Goal: Information Seeking & Learning: Learn about a topic

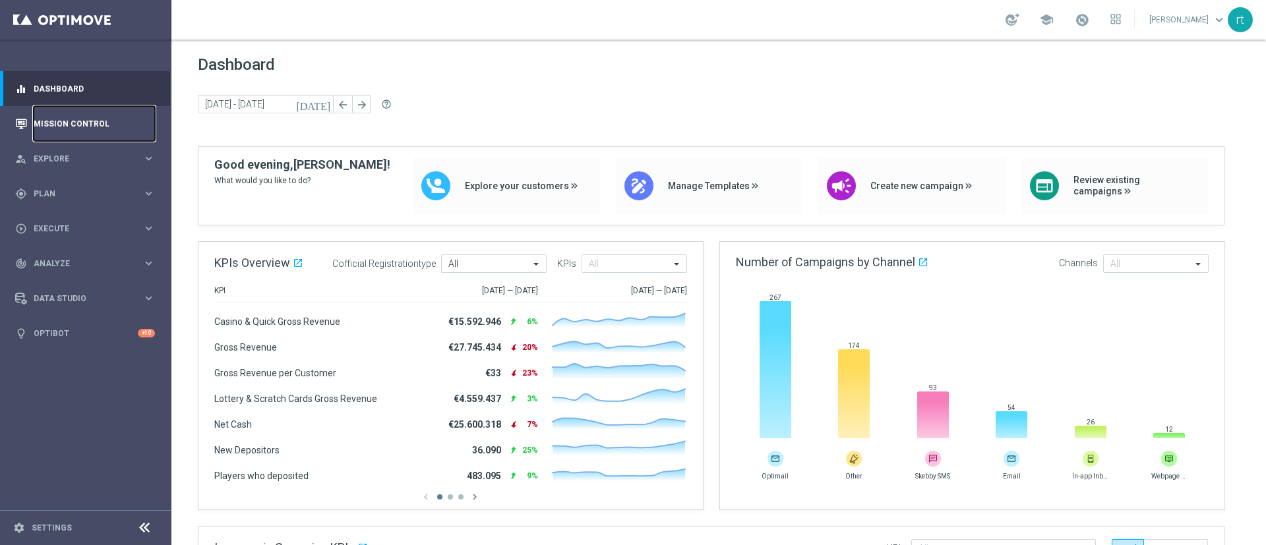
click at [61, 131] on link "Mission Control" at bounding box center [94, 123] width 121 height 35
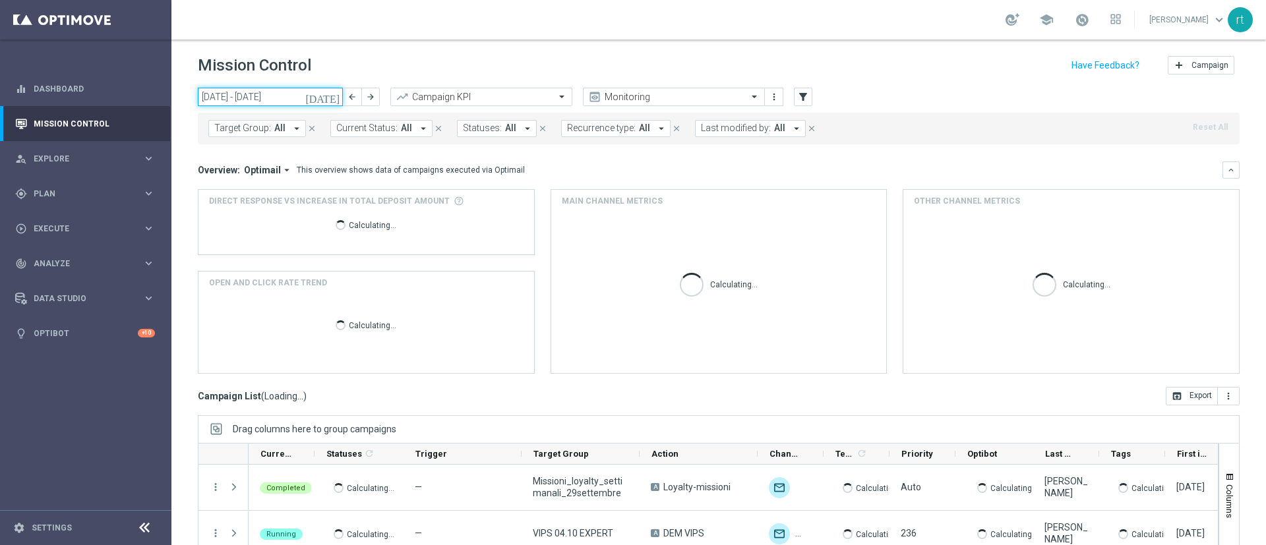
click at [270, 100] on input "29 Sep 2025 - 05 Oct 2025" at bounding box center [270, 97] width 145 height 18
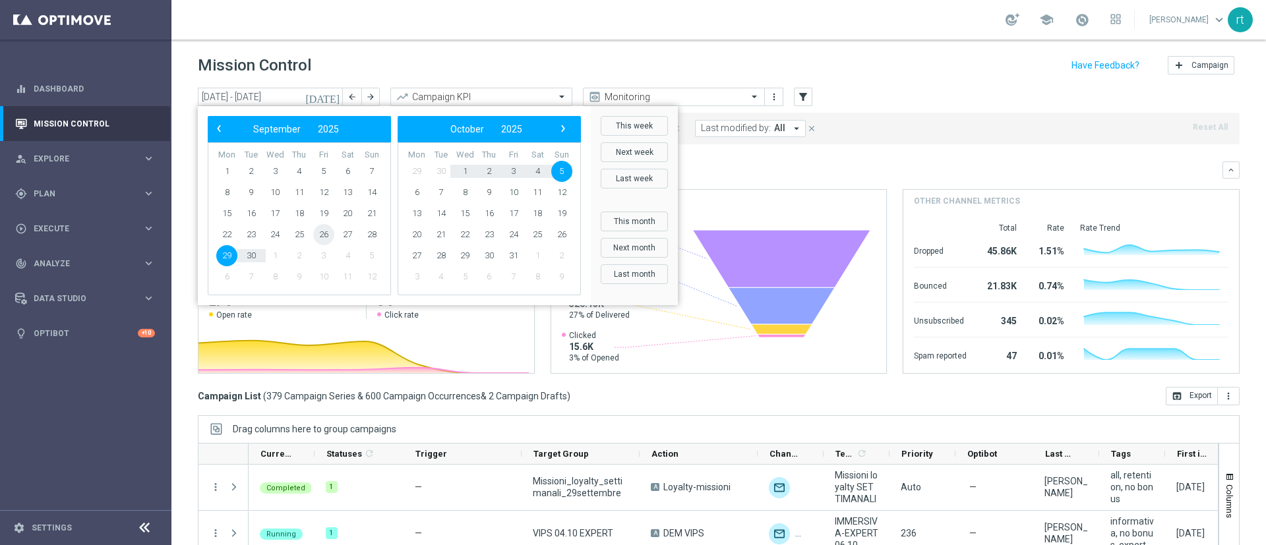
click at [318, 233] on span "26" at bounding box center [323, 234] width 21 height 21
type input "26 Sep 2025 - 26 Sep 2025"
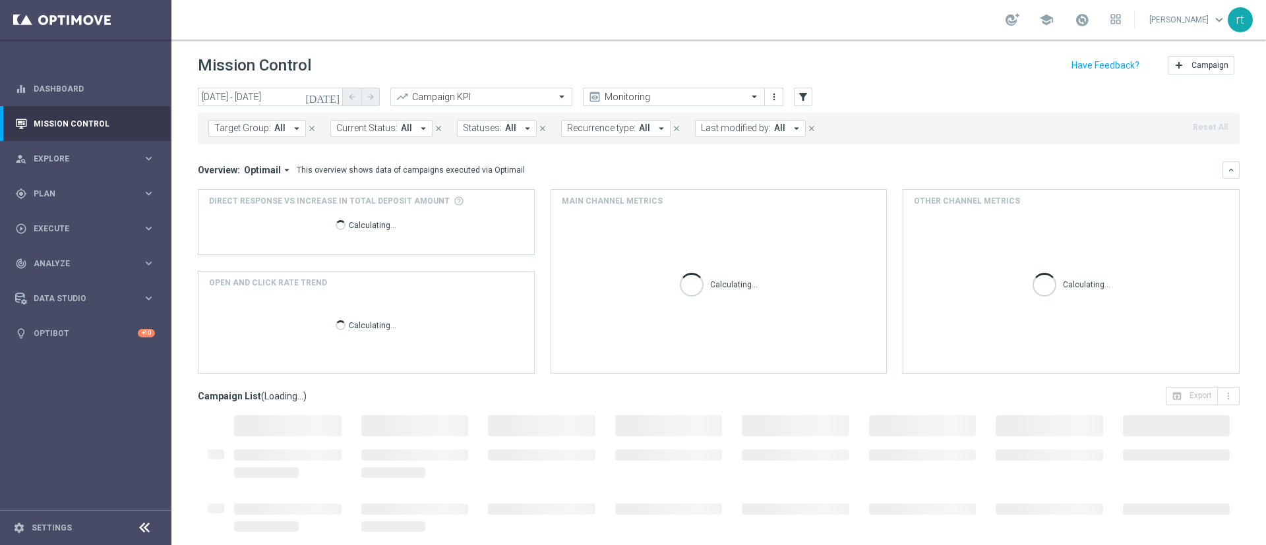
click at [727, 128] on span "Last modified by:" at bounding box center [736, 128] width 70 height 11
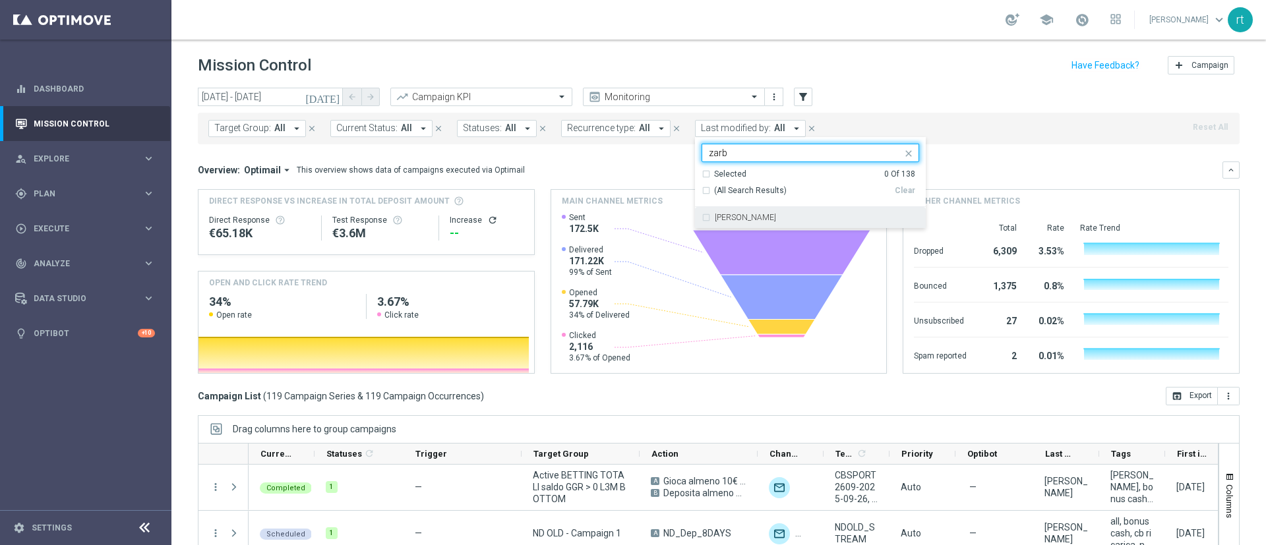
click at [737, 225] on div "Elena Zarbin" at bounding box center [811, 217] width 218 height 21
type input "zarb"
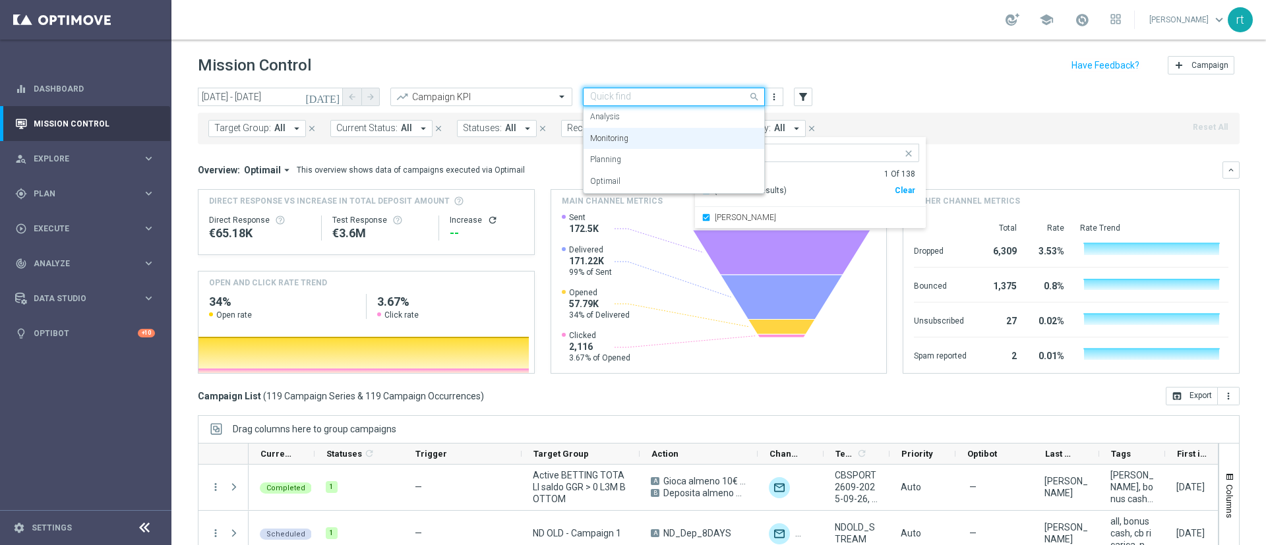
click at [700, 90] on div "Quick find Monitoring" at bounding box center [674, 97] width 182 height 18
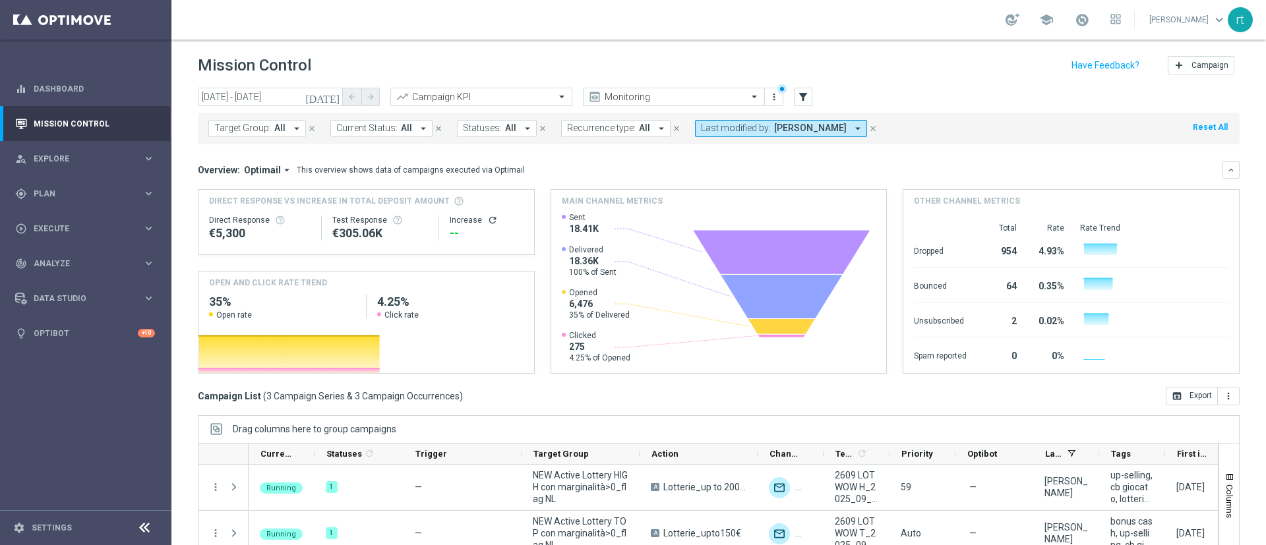
click at [707, 69] on div "Mission Control add Campaign" at bounding box center [719, 66] width 1042 height 26
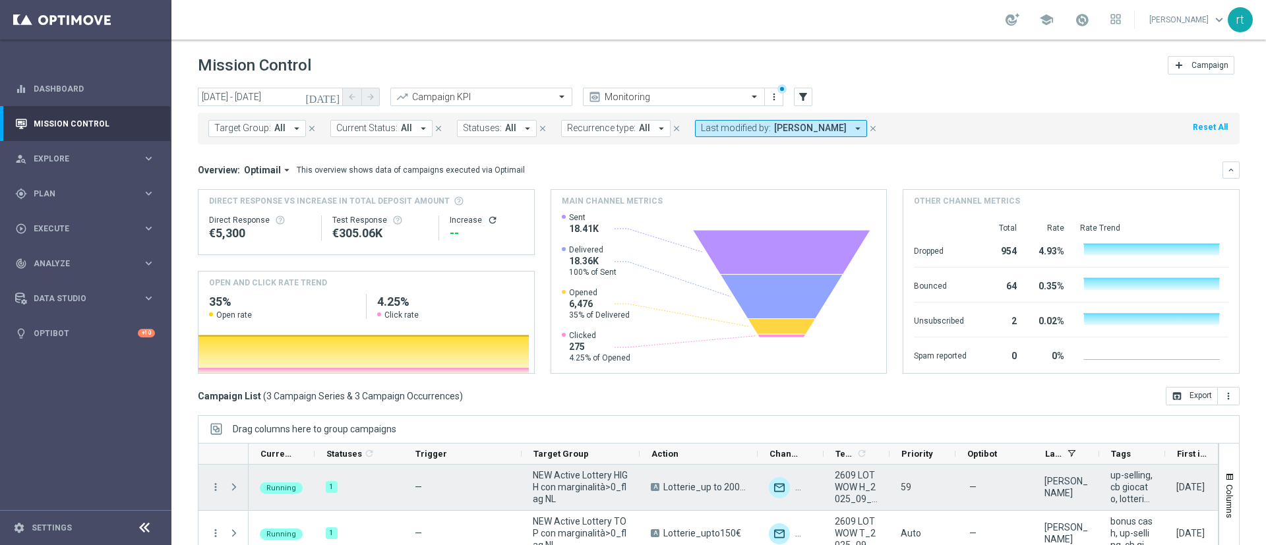
scroll to position [114, 0]
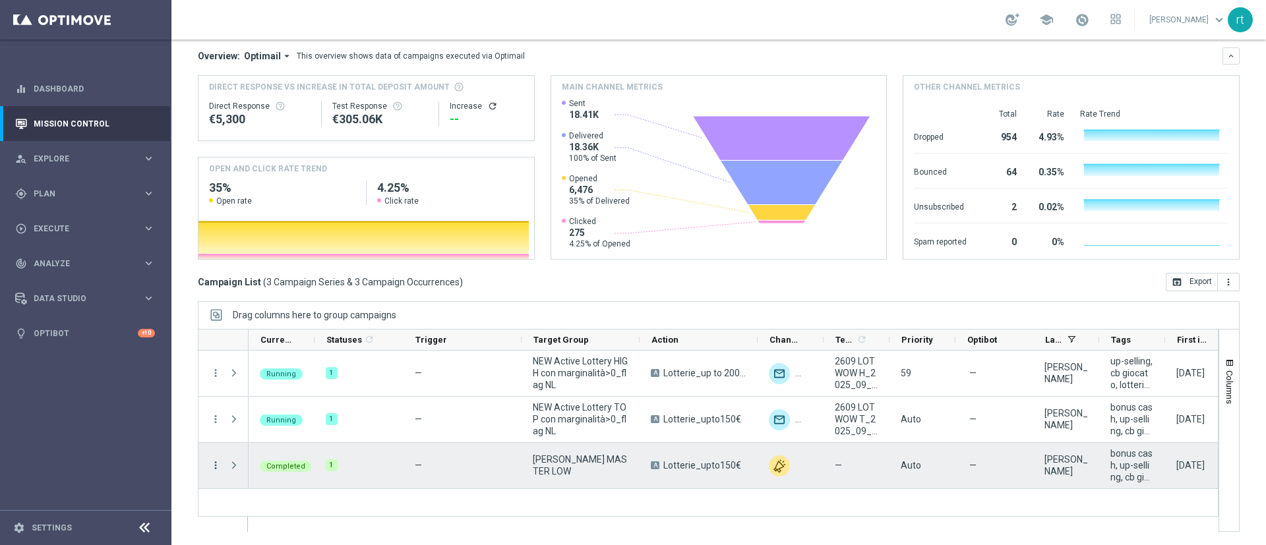
click at [217, 466] on icon "more_vert" at bounding box center [216, 466] width 12 height 12
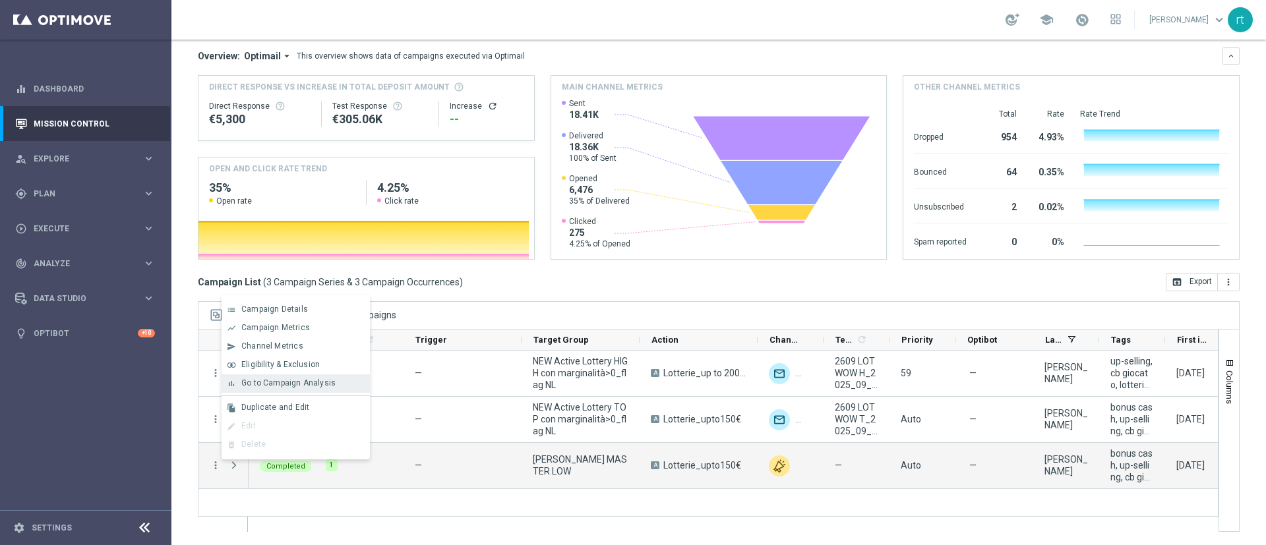
click at [304, 380] on span "Go to Campaign Analysis" at bounding box center [288, 382] width 94 height 9
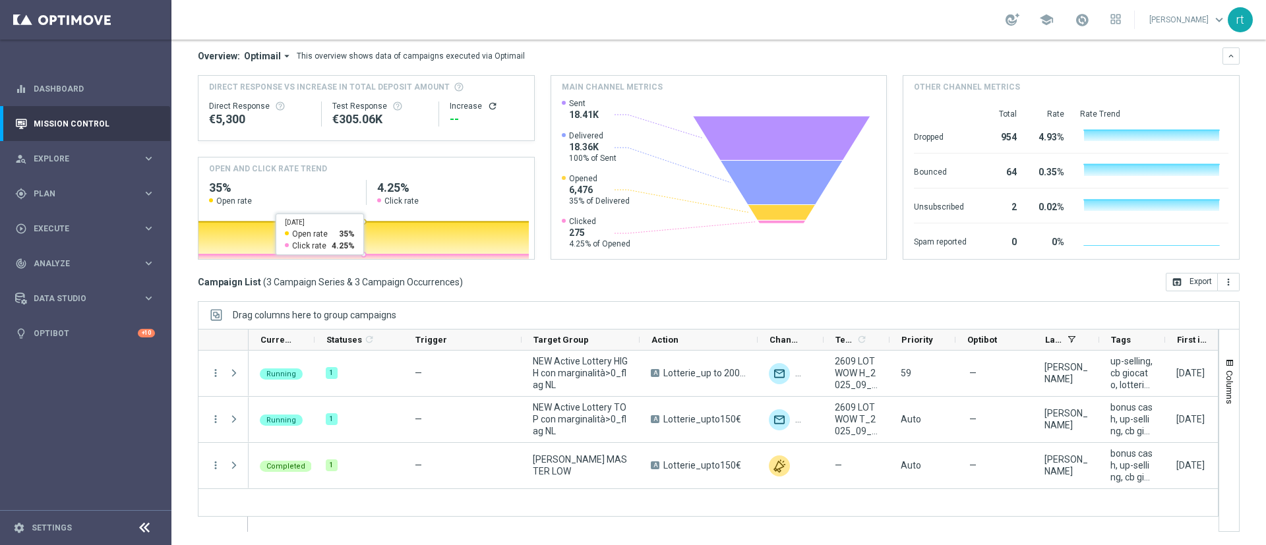
scroll to position [0, 0]
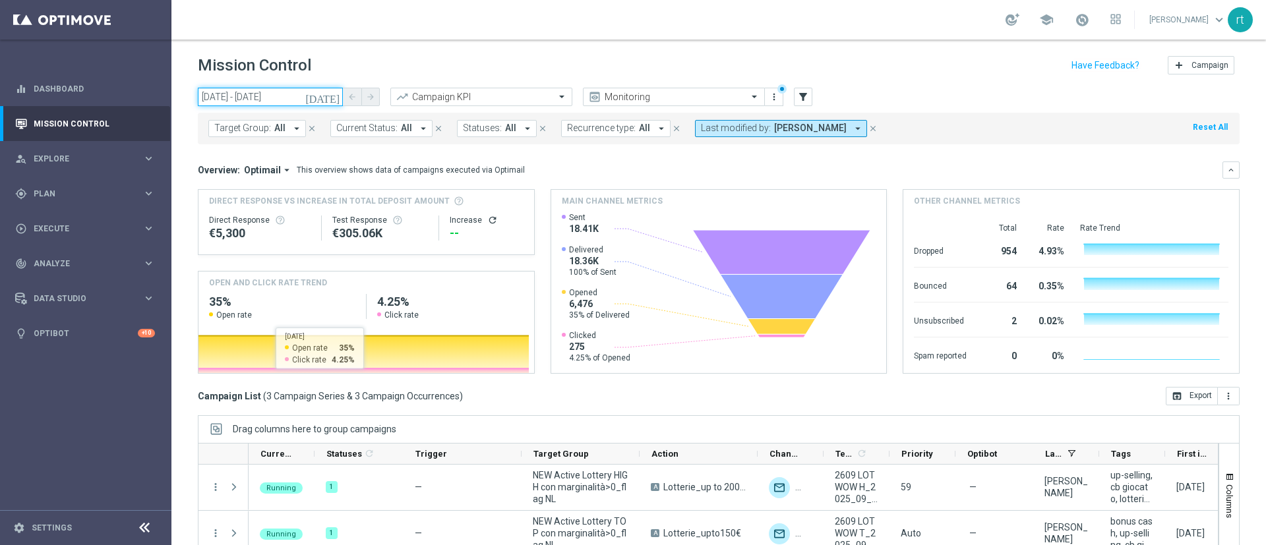
click at [284, 95] on input "26 Sep 2025 - 26 Sep 2025" at bounding box center [270, 97] width 145 height 18
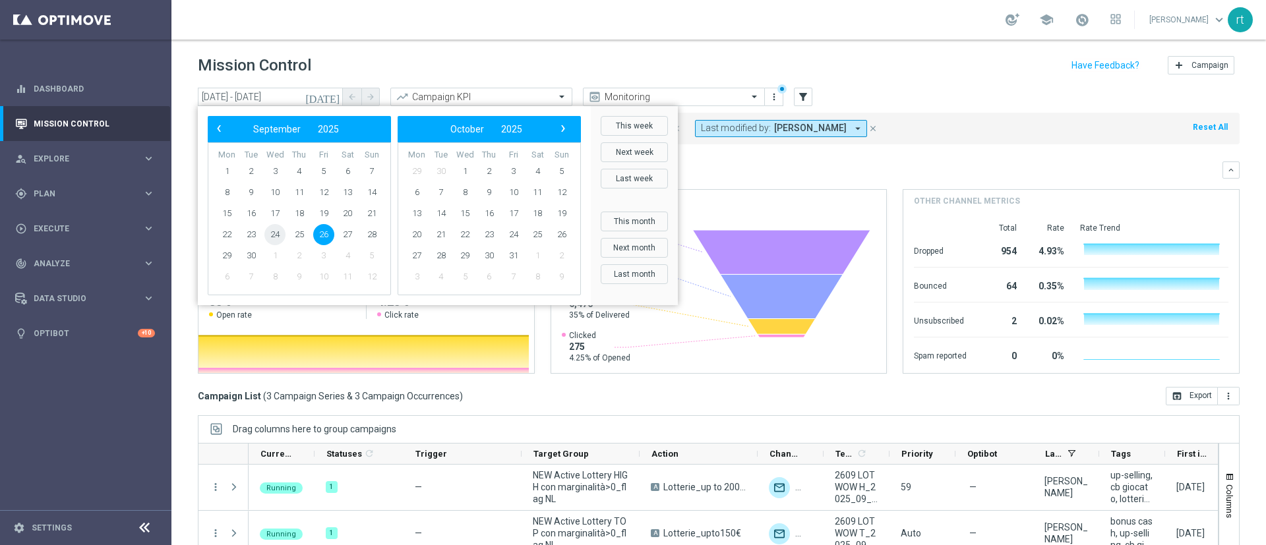
click at [275, 231] on span "24" at bounding box center [274, 234] width 21 height 21
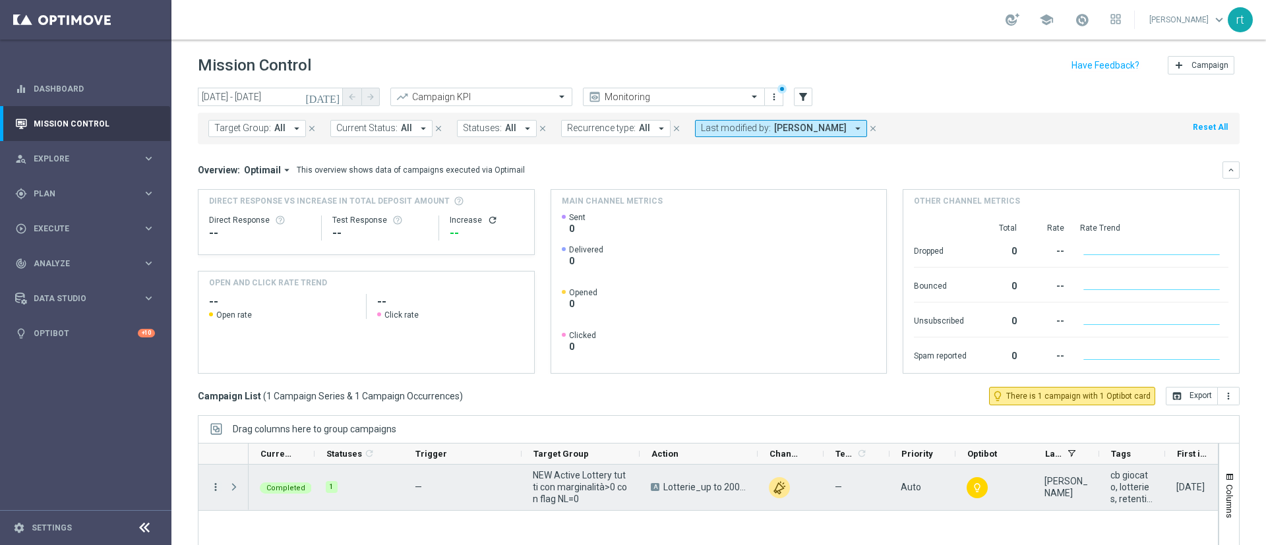
click at [213, 485] on icon "more_vert" at bounding box center [216, 487] width 12 height 12
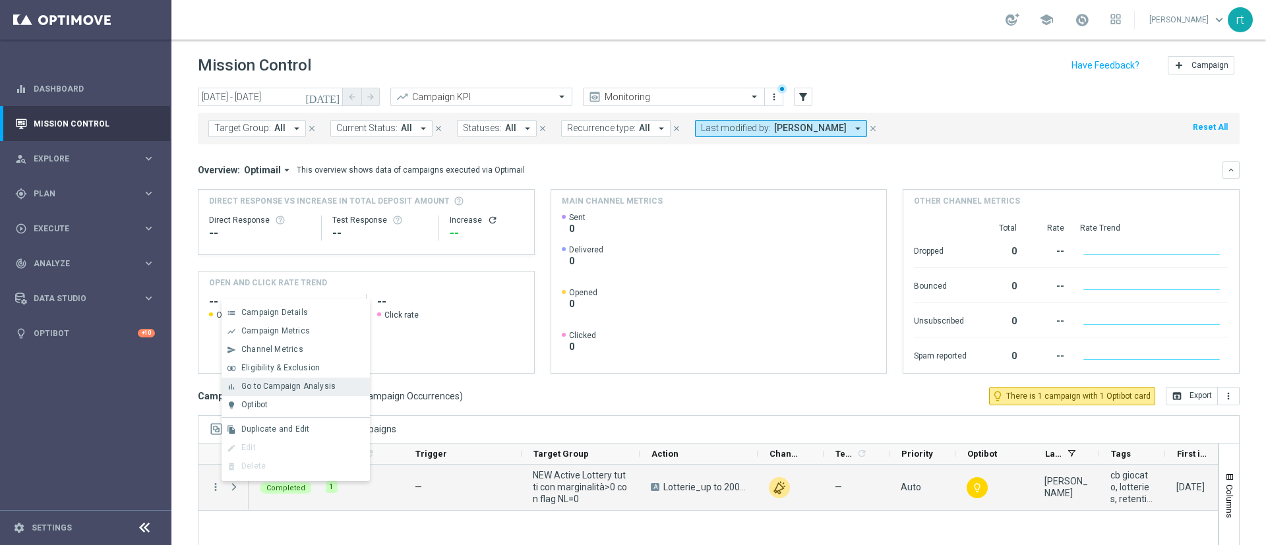
click at [301, 385] on span "Go to Campaign Analysis" at bounding box center [288, 386] width 94 height 9
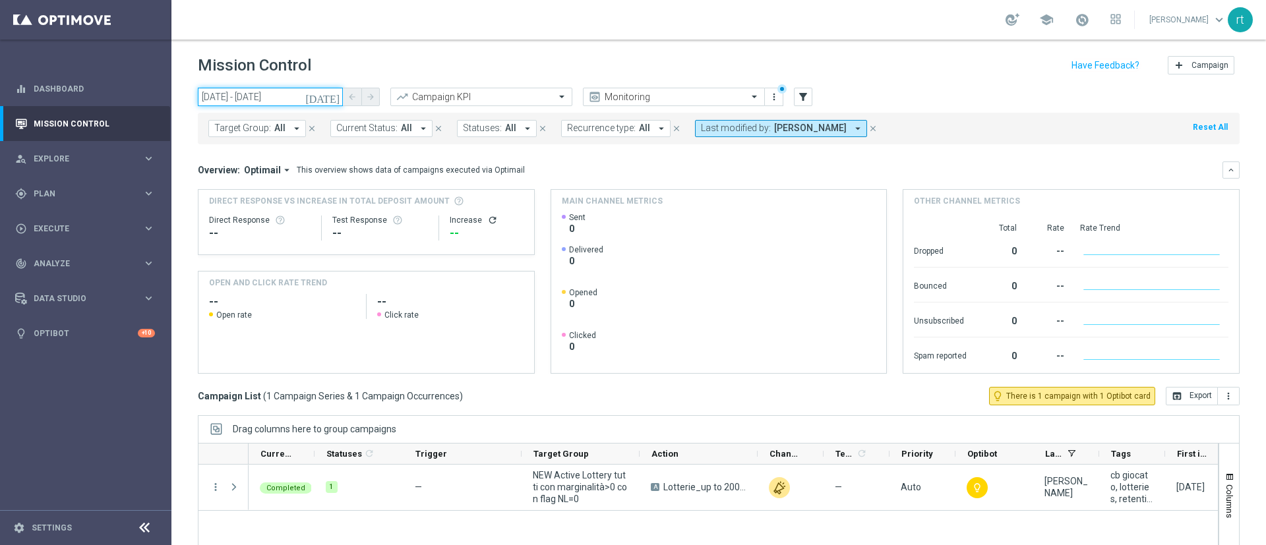
click at [280, 98] on input "24 Sep 2025 - 24 Sep 2025" at bounding box center [270, 97] width 145 height 18
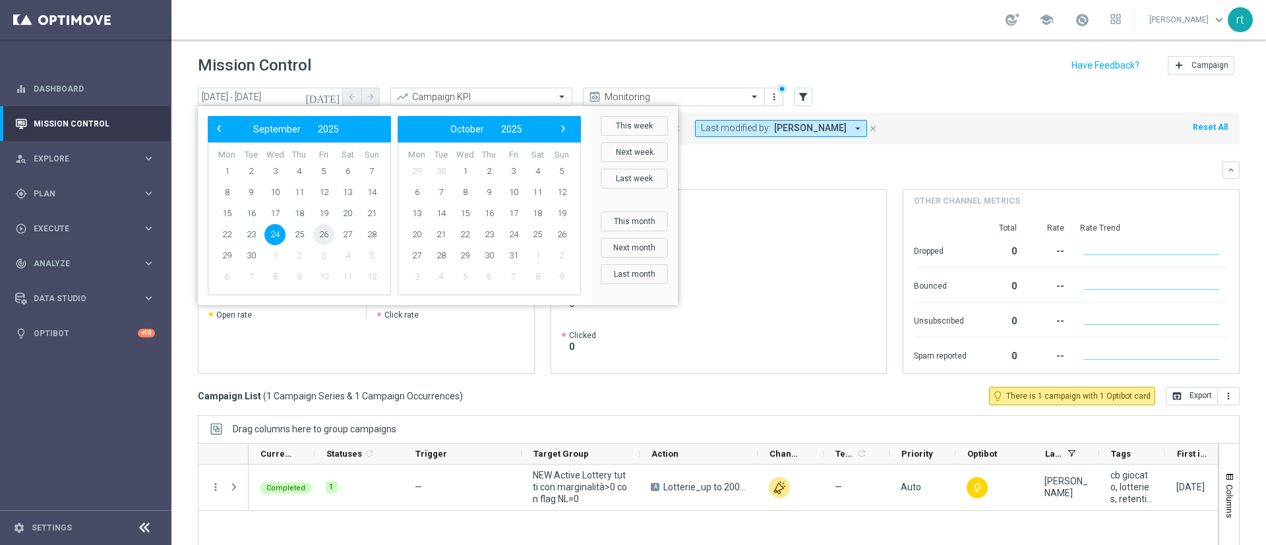
click at [317, 229] on span "26" at bounding box center [323, 234] width 21 height 21
type input "26 Sep 2025 - 26 Sep 2025"
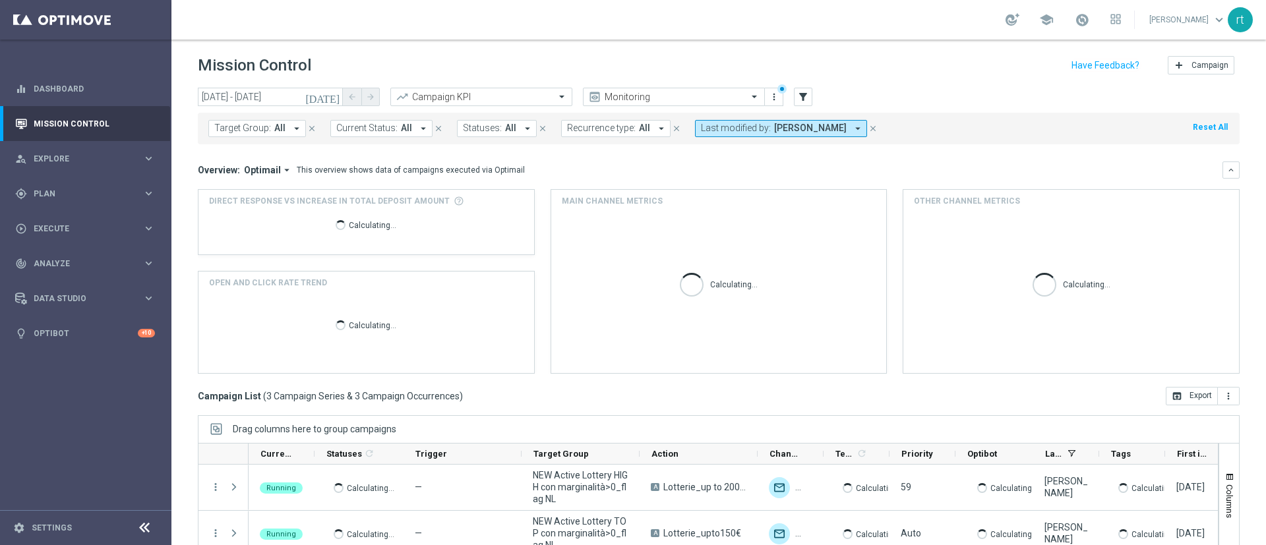
scroll to position [114, 0]
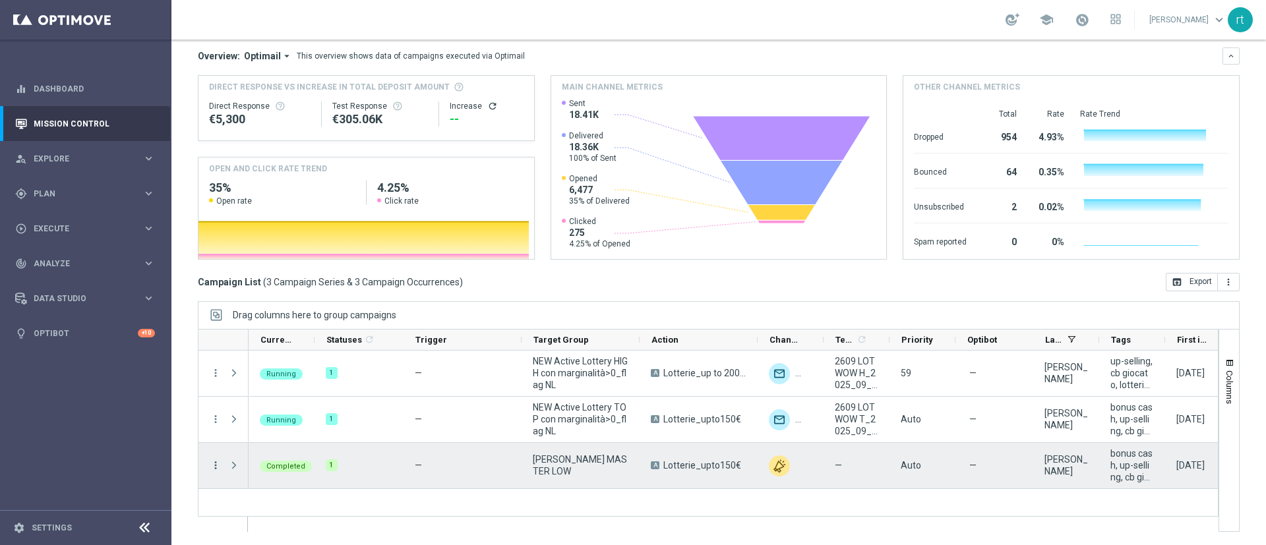
click at [214, 465] on icon "more_vert" at bounding box center [216, 466] width 12 height 12
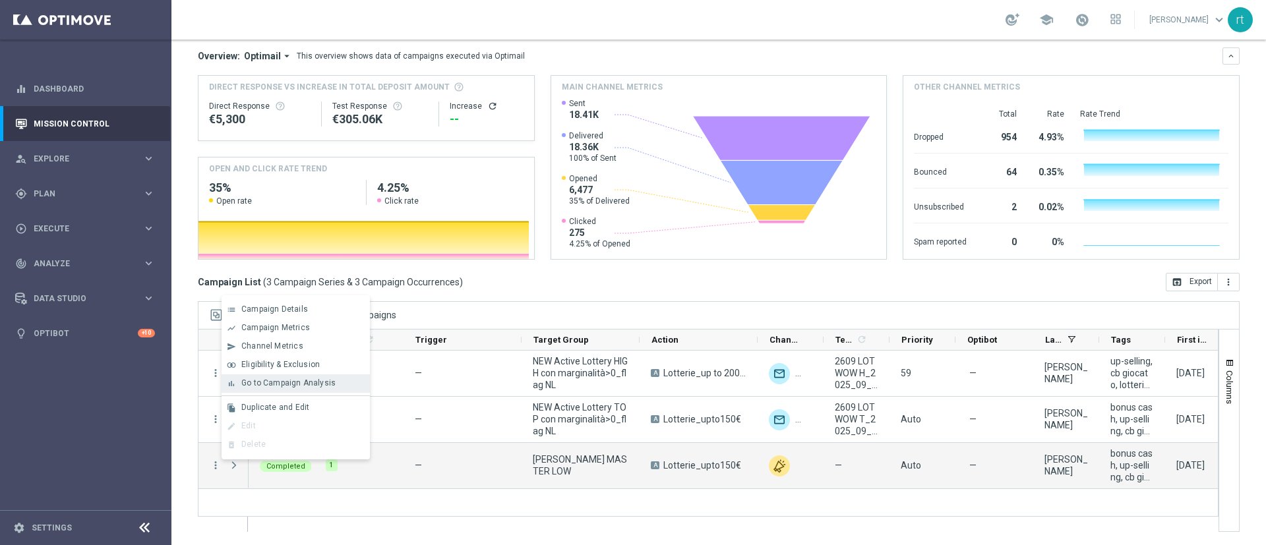
click at [307, 390] on div "bar_chart Go to Campaign Analysis" at bounding box center [296, 384] width 148 height 18
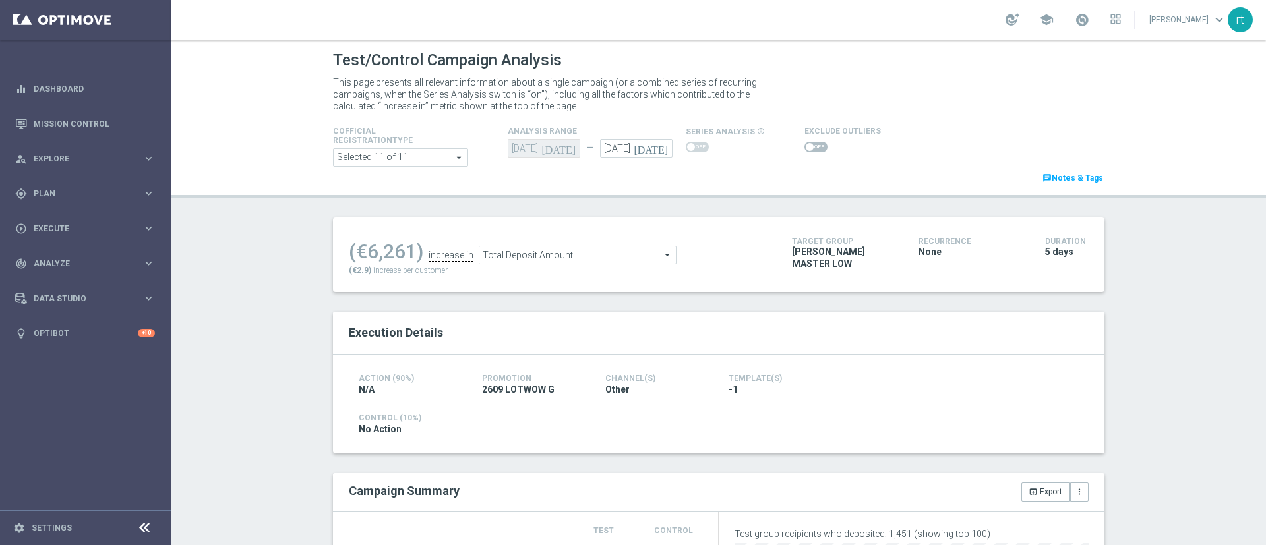
click at [804, 144] on span at bounding box center [815, 147] width 23 height 11
click at [804, 144] on input "checkbox" at bounding box center [815, 147] width 23 height 11
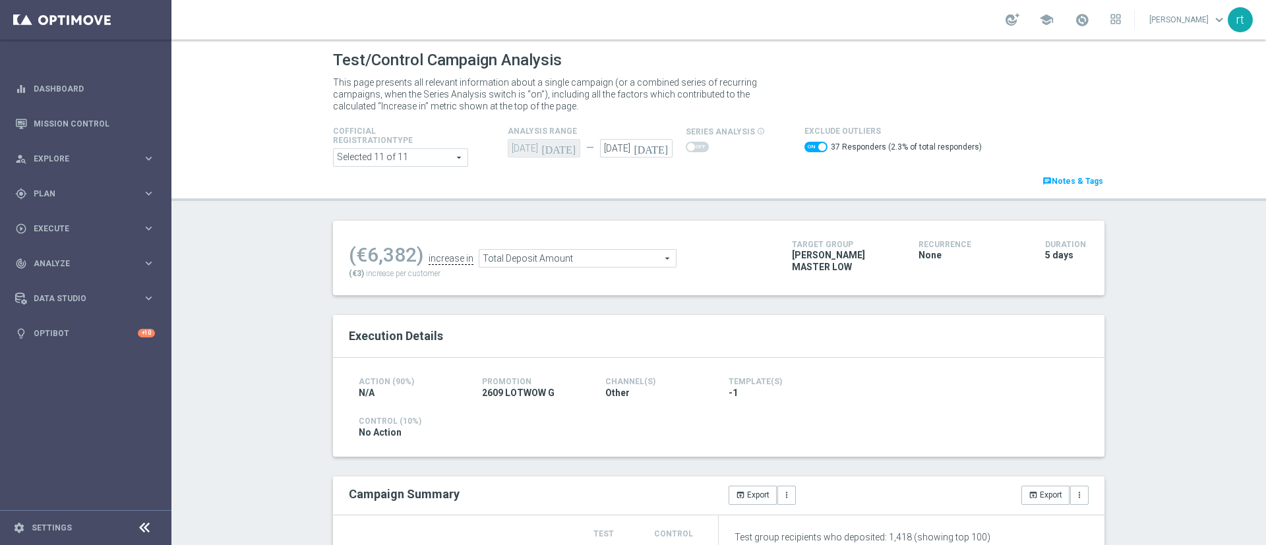
click at [818, 150] on span at bounding box center [822, 147] width 8 height 8
click at [807, 150] on input "checkbox" at bounding box center [815, 147] width 23 height 11
checkbox input "false"
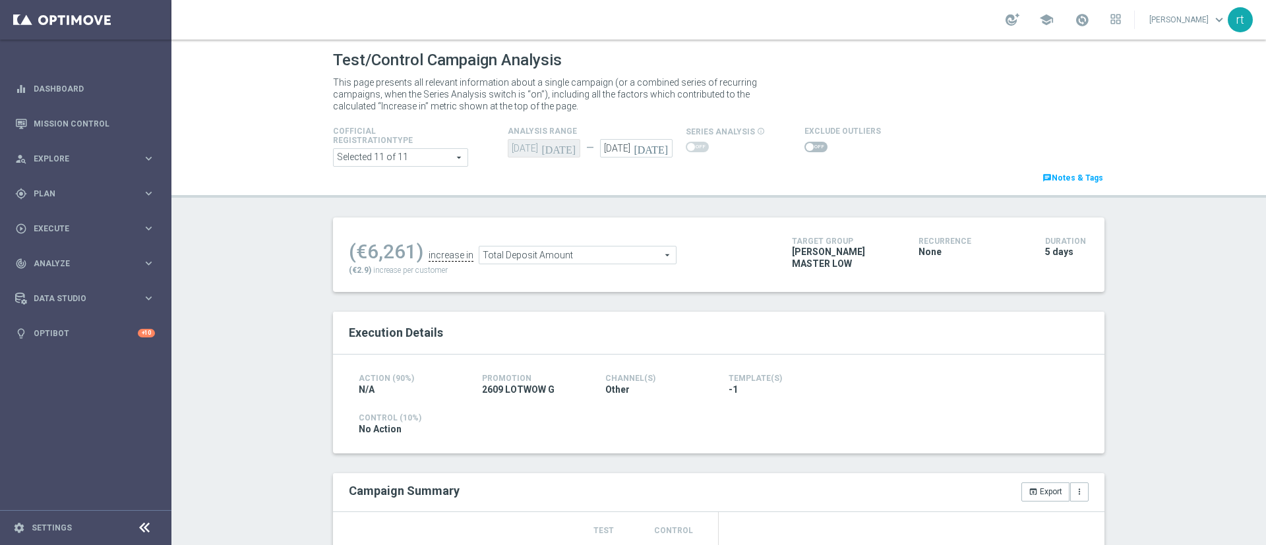
click at [549, 259] on span "Total Deposit Amount" at bounding box center [577, 255] width 196 height 17
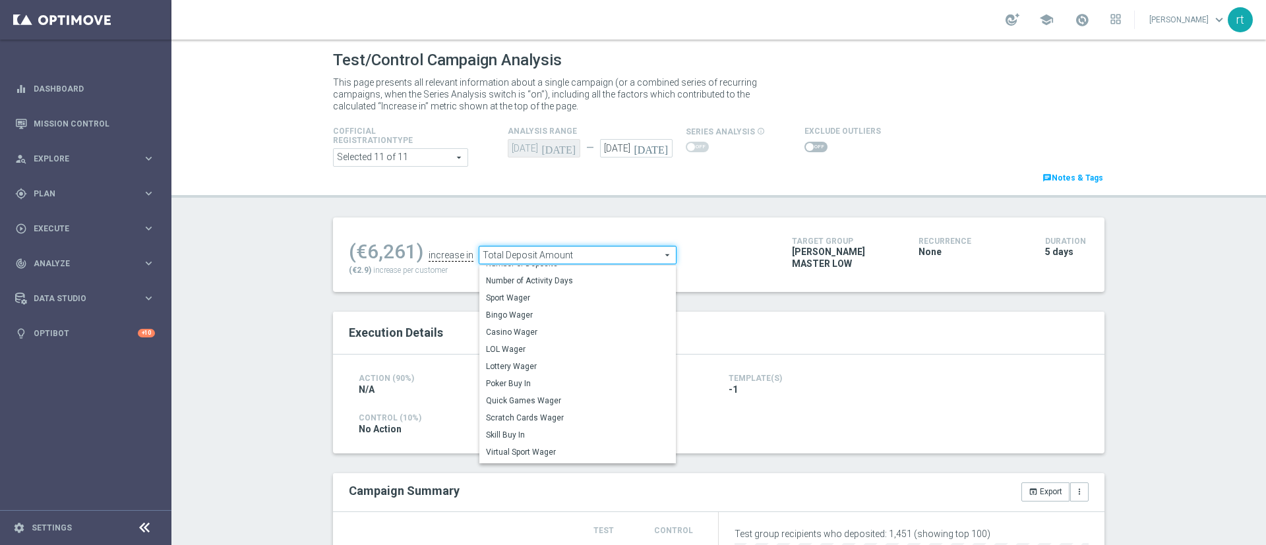
scroll to position [24, 0]
click at [527, 367] on span "Lottery Wager" at bounding box center [577, 370] width 183 height 11
type input "Lottery Wager"
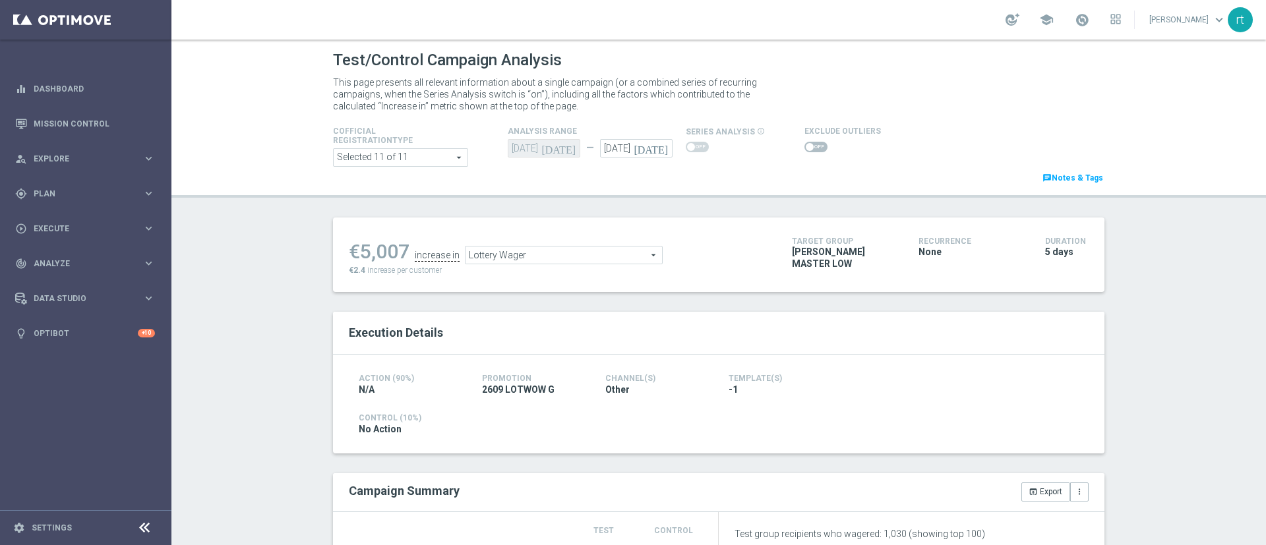
click at [804, 151] on span at bounding box center [815, 147] width 23 height 11
click at [804, 151] on input "checkbox" at bounding box center [815, 147] width 23 height 11
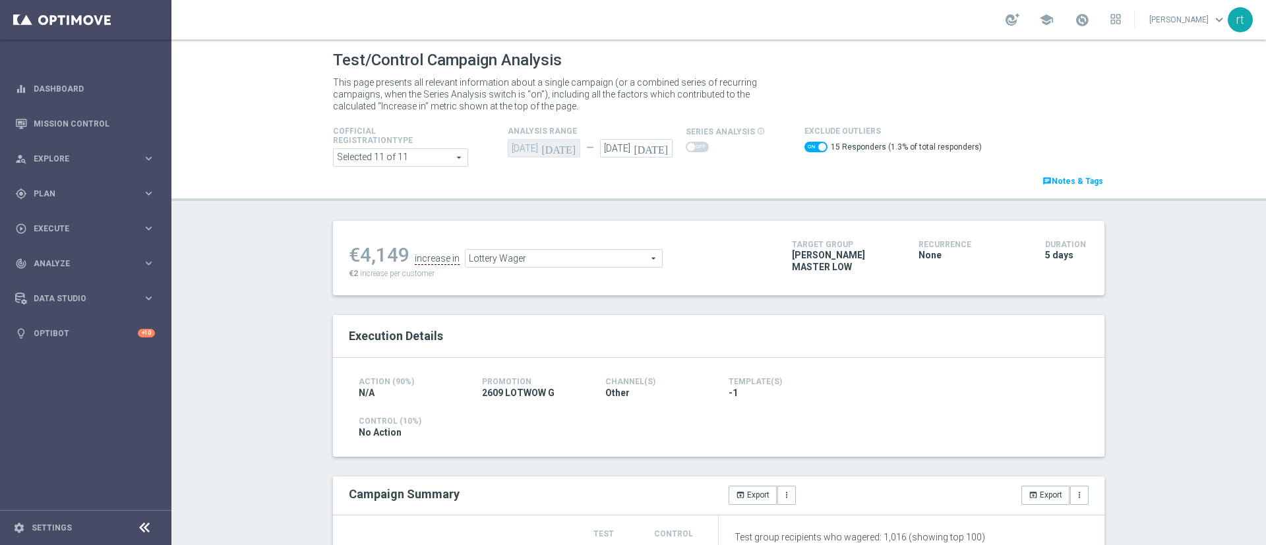
click at [508, 253] on span "Lottery Wager" at bounding box center [564, 258] width 196 height 17
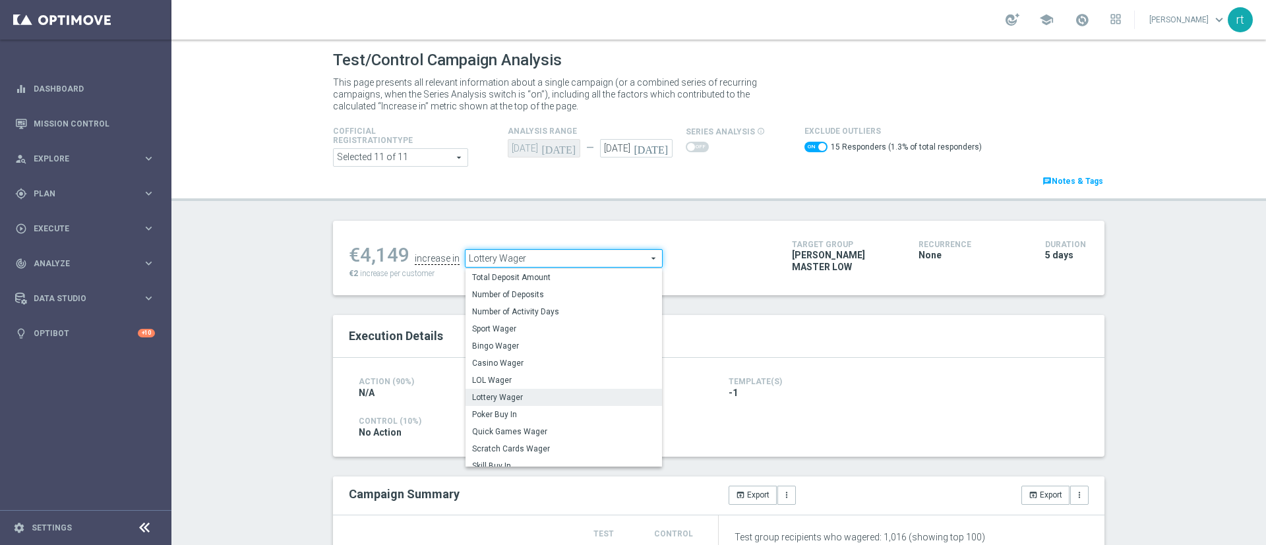
click at [804, 146] on span at bounding box center [815, 147] width 23 height 11
click at [804, 146] on input "checkbox" at bounding box center [815, 147] width 23 height 11
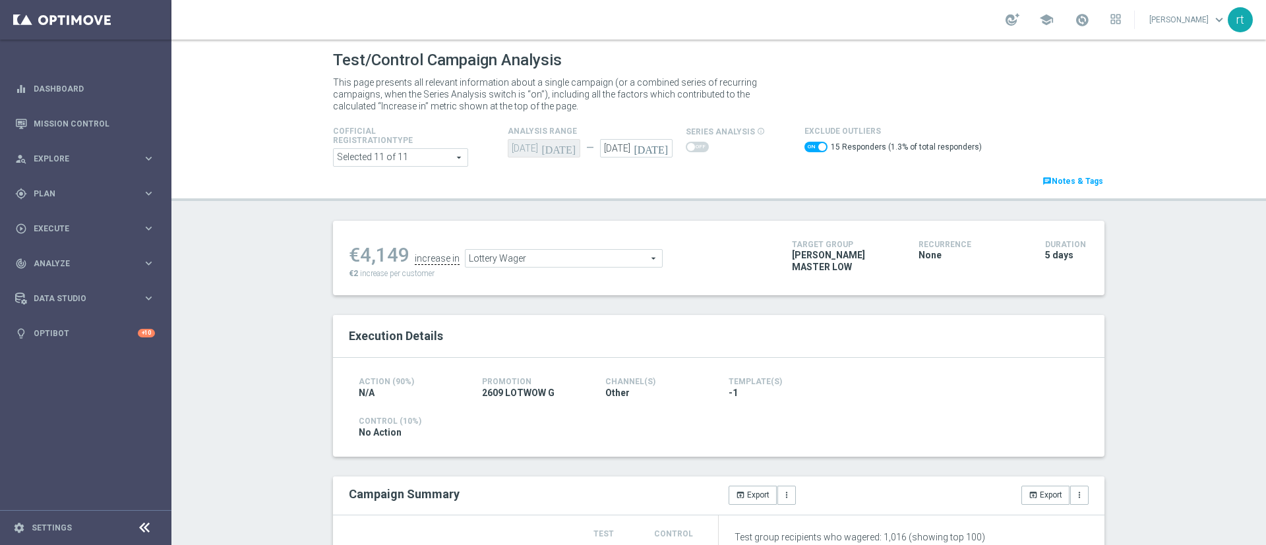
click at [804, 143] on span at bounding box center [815, 147] width 23 height 11
click at [804, 143] on input "checkbox" at bounding box center [815, 147] width 23 height 11
checkbox input "false"
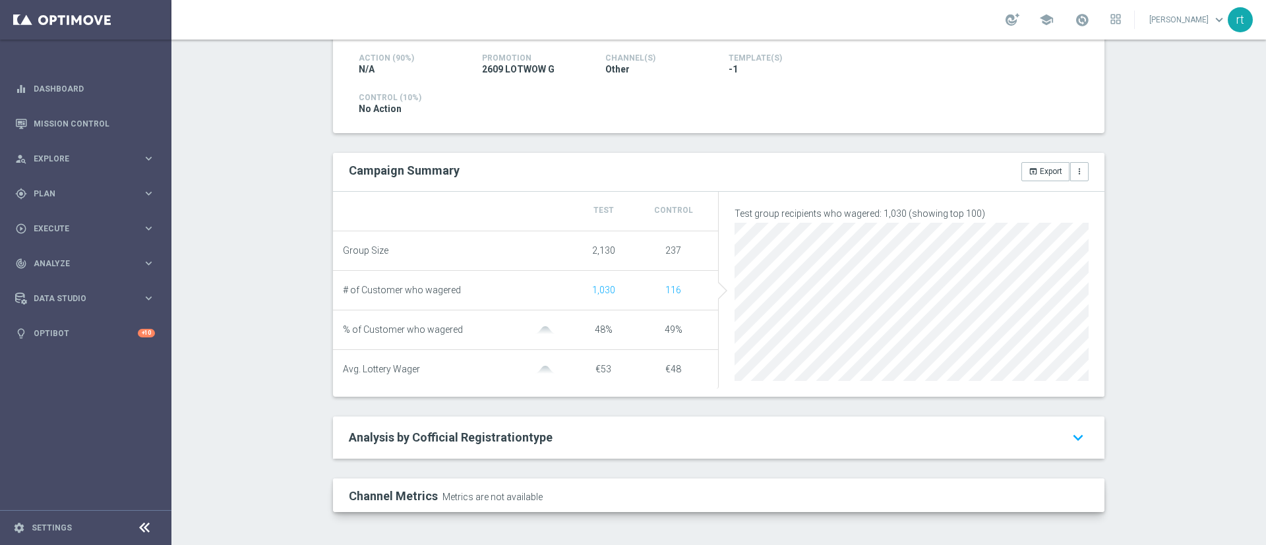
scroll to position [10, 0]
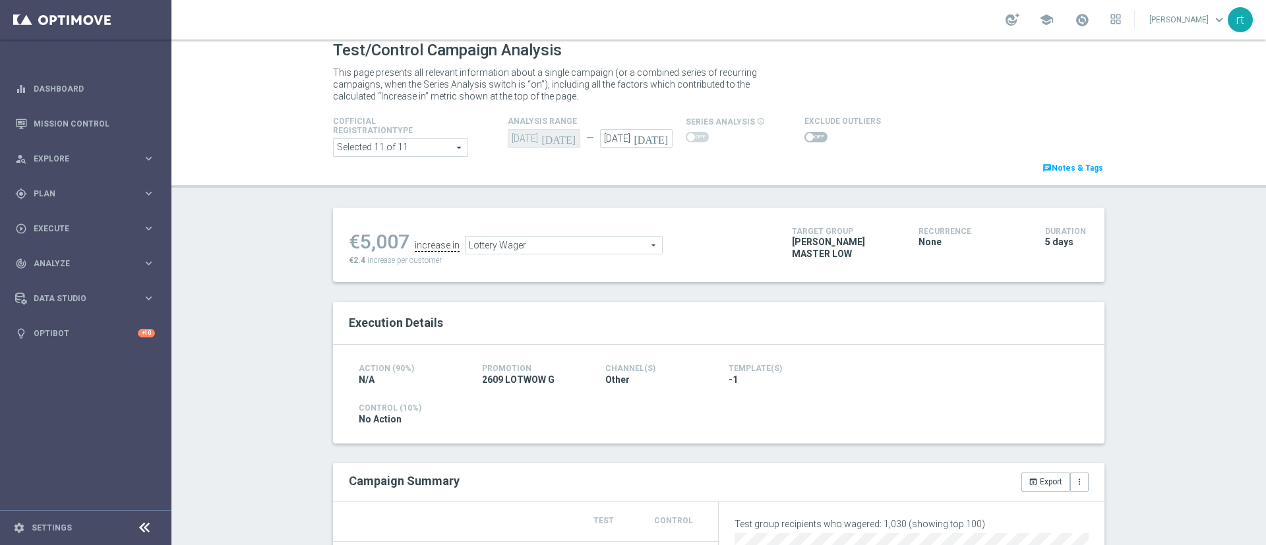
click at [517, 248] on span "Lottery Wager" at bounding box center [564, 245] width 196 height 17
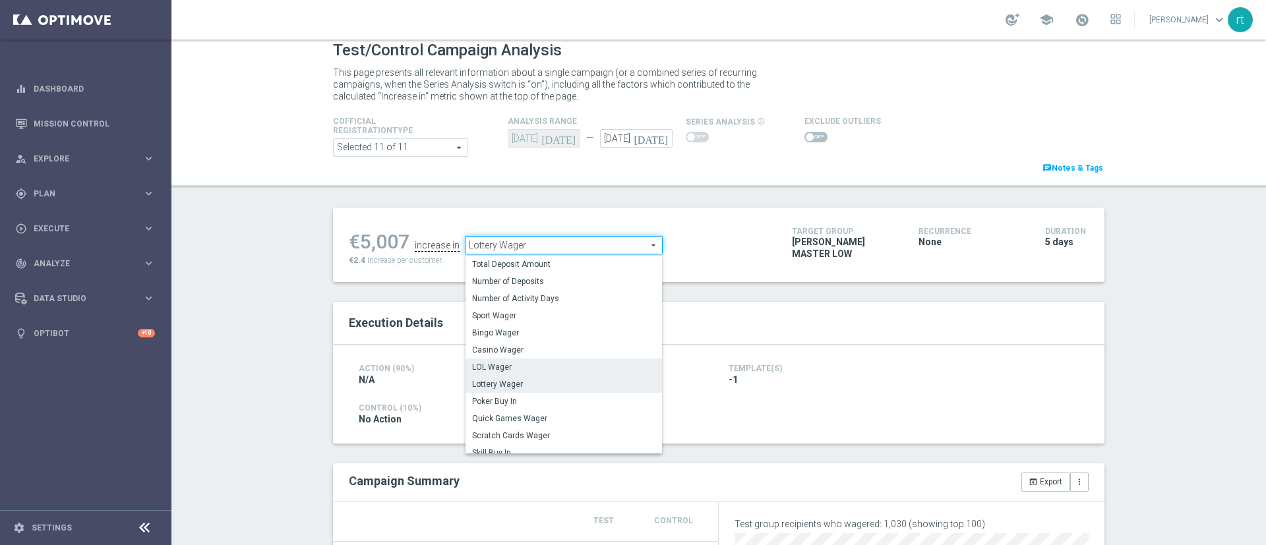
click at [502, 361] on label "LOL Wager" at bounding box center [564, 367] width 196 height 17
type input "LOL Wager"
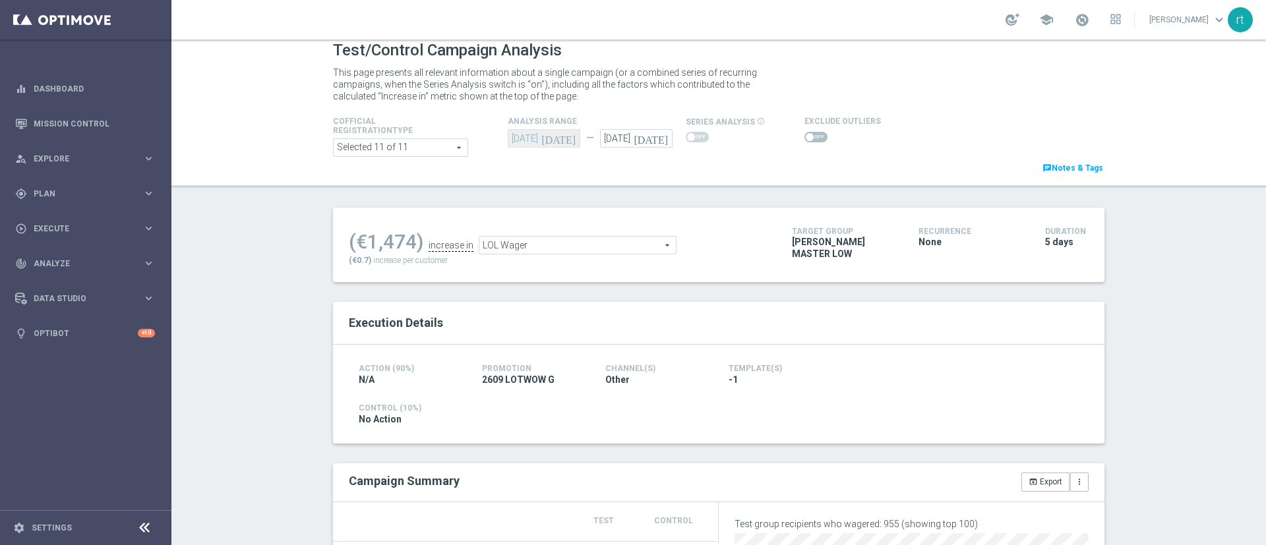
click at [808, 138] on span at bounding box center [815, 137] width 23 height 11
click at [808, 138] on input "checkbox" at bounding box center [815, 137] width 23 height 11
click at [804, 136] on span at bounding box center [815, 137] width 23 height 11
click at [804, 136] on input "checkbox" at bounding box center [815, 137] width 23 height 11
checkbox input "false"
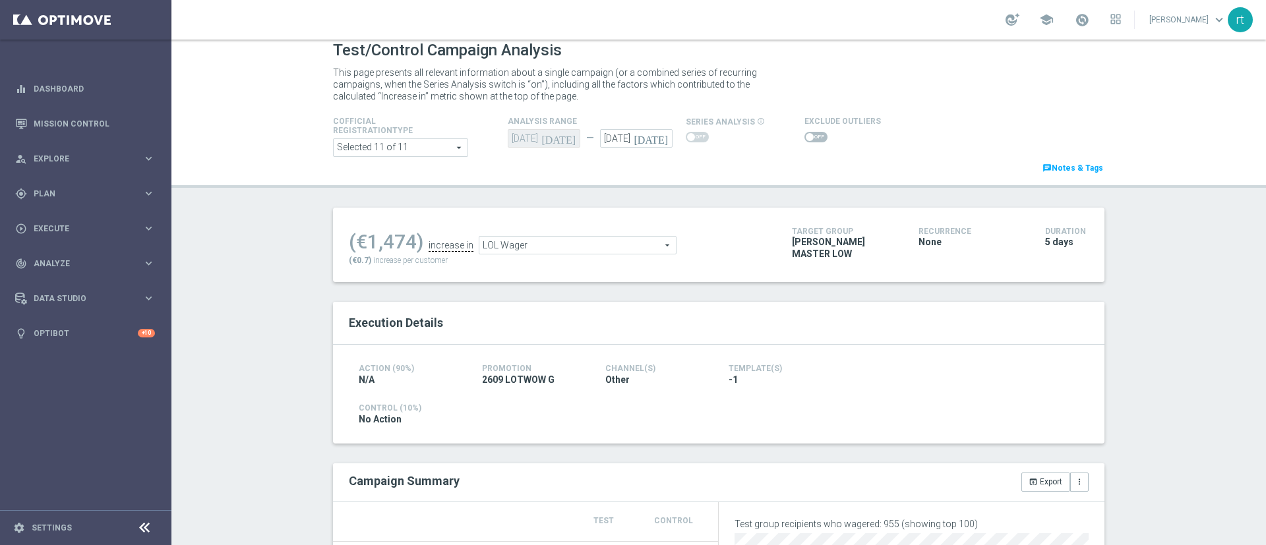
click at [527, 250] on span "LOL Wager" at bounding box center [577, 245] width 196 height 17
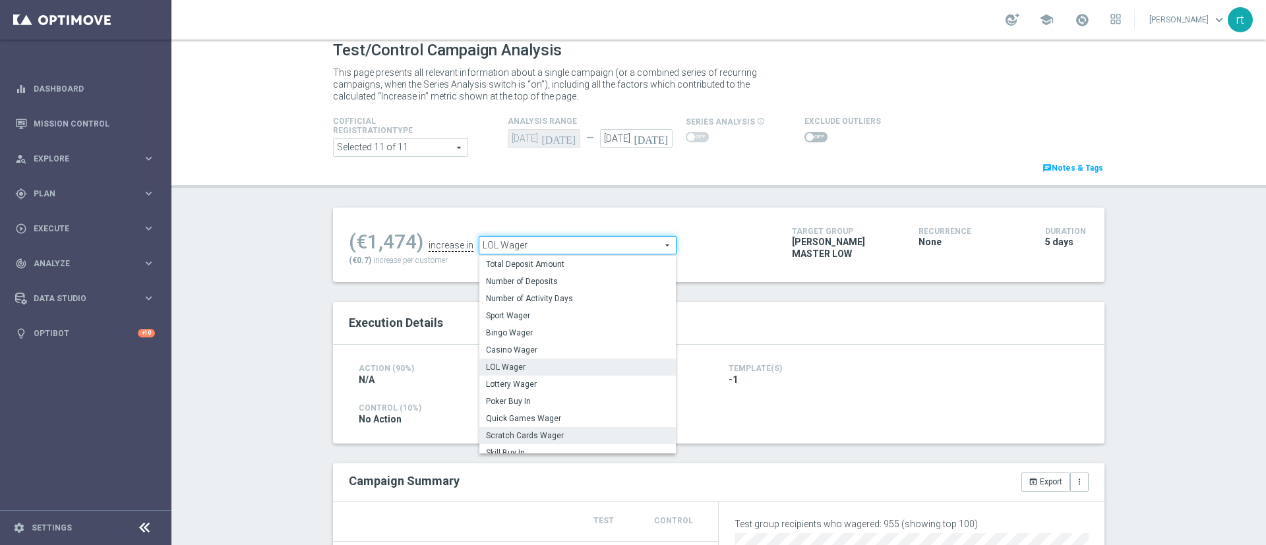
click at [512, 438] on span "Scratch Cards Wager" at bounding box center [577, 436] width 183 height 11
type input "Scratch Cards Wager"
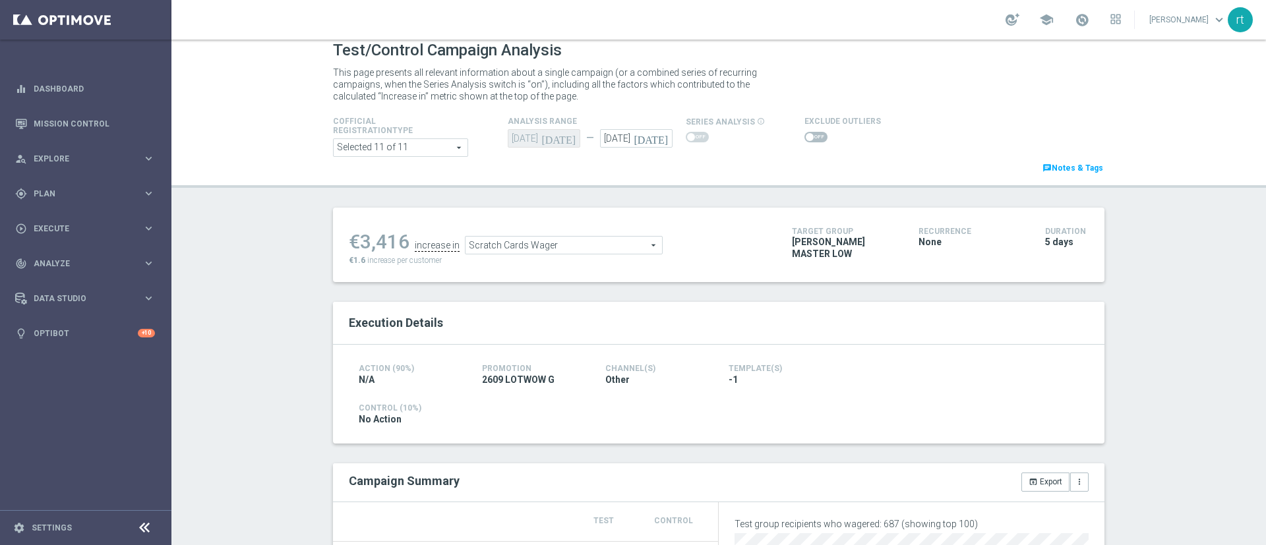
click at [807, 140] on span at bounding box center [815, 137] width 23 height 11
click at [807, 140] on input "checkbox" at bounding box center [815, 137] width 23 height 11
click at [804, 136] on span at bounding box center [815, 137] width 23 height 11
click at [804, 136] on input "checkbox" at bounding box center [815, 137] width 23 height 11
click at [560, 241] on span "Scratch Cards Wager" at bounding box center [564, 245] width 196 height 17
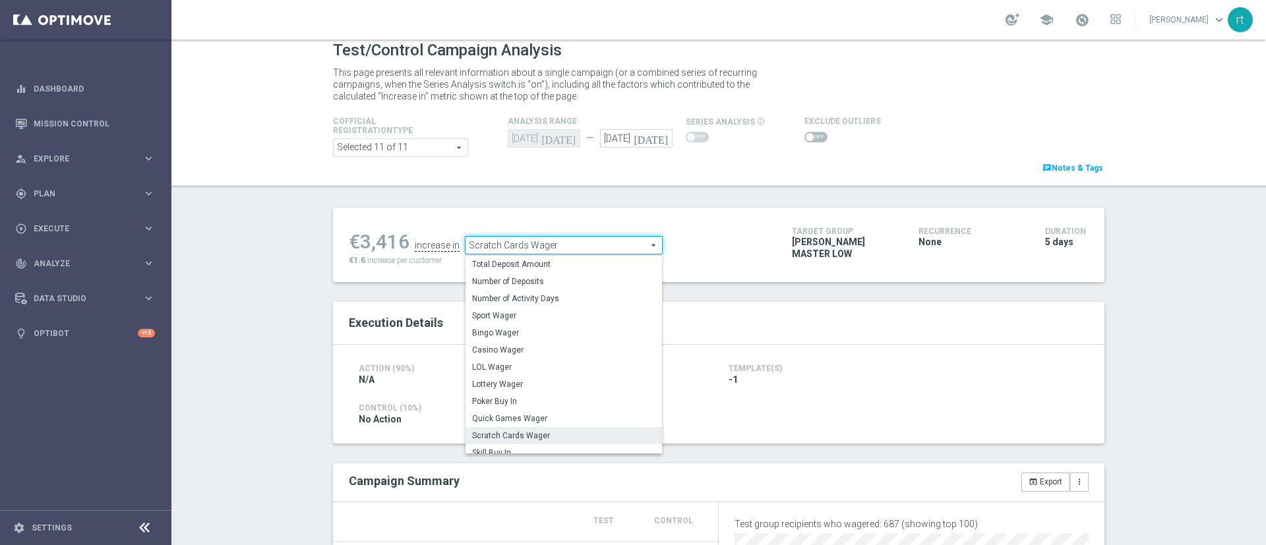
click at [531, 436] on span "Scratch Cards Wager" at bounding box center [563, 436] width 183 height 11
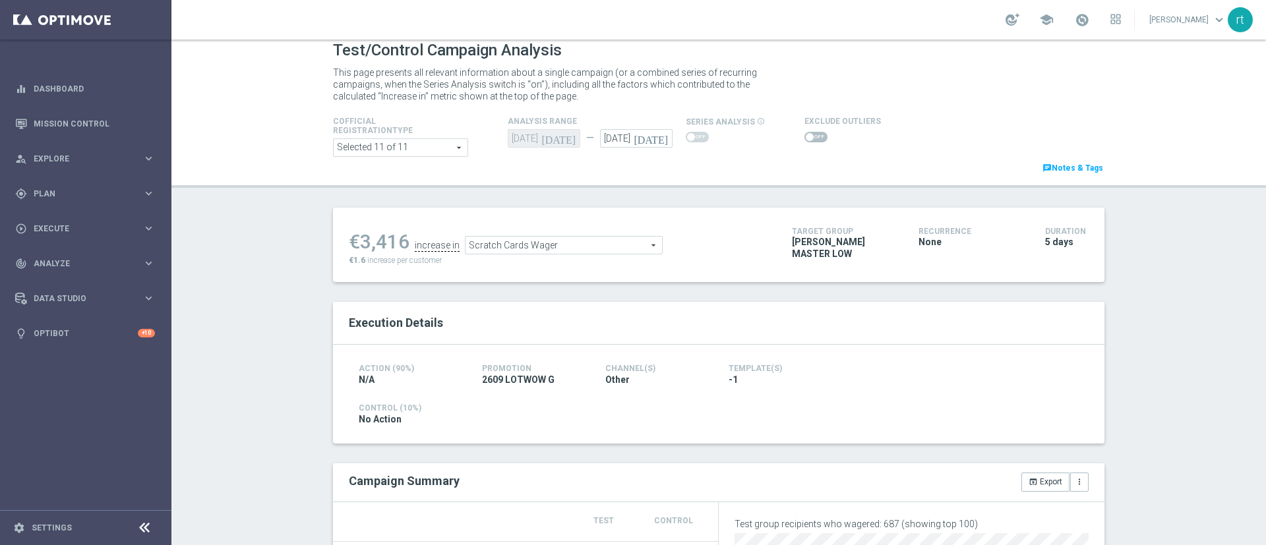
click at [804, 138] on span at bounding box center [815, 137] width 23 height 11
click at [804, 138] on input "checkbox" at bounding box center [815, 137] width 23 height 11
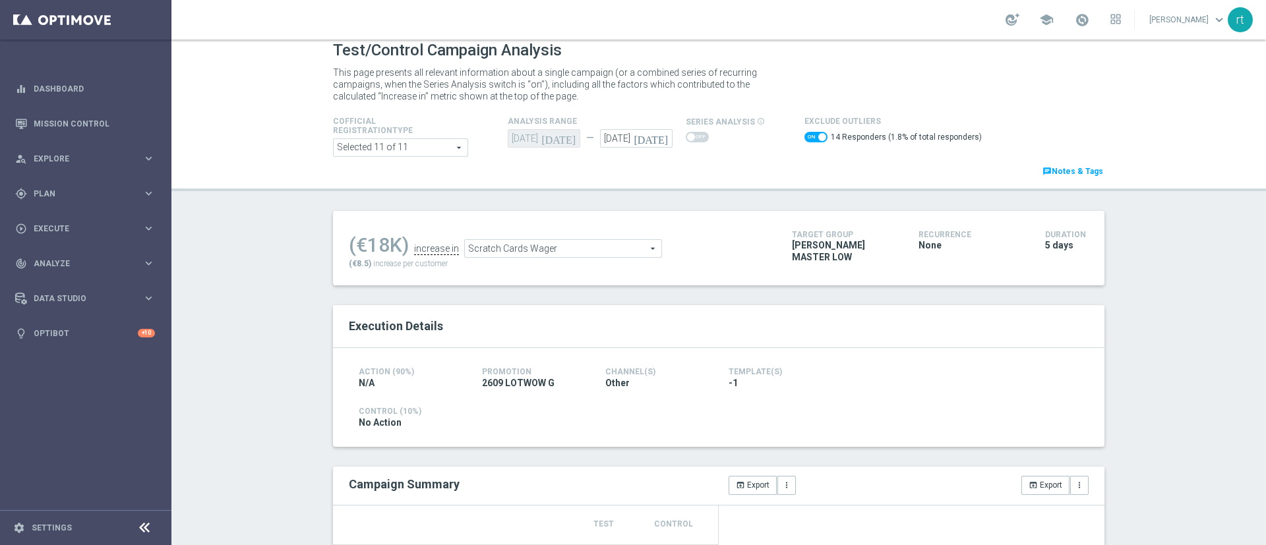
click at [531, 249] on span "Scratch Cards Wager" at bounding box center [563, 248] width 196 height 17
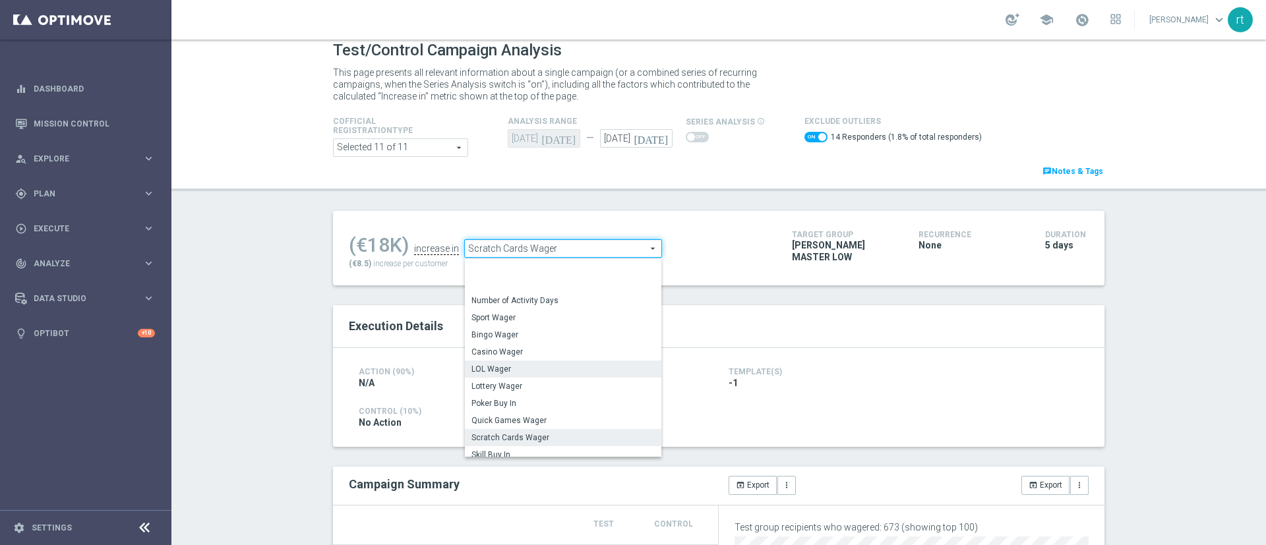
scroll to position [206, 0]
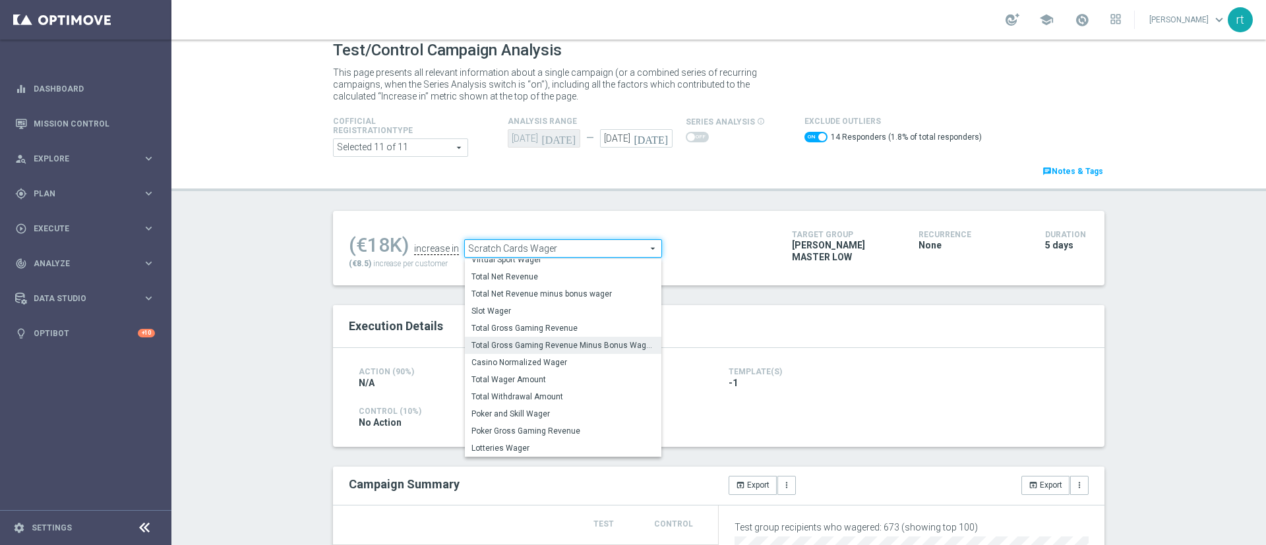
click at [521, 346] on span "Total Gross Gaming Revenue Minus Bonus Wagared" at bounding box center [562, 345] width 183 height 11
checkbox input "false"
type input "Total Gross Gaming Revenue Minus Bonus Wagared"
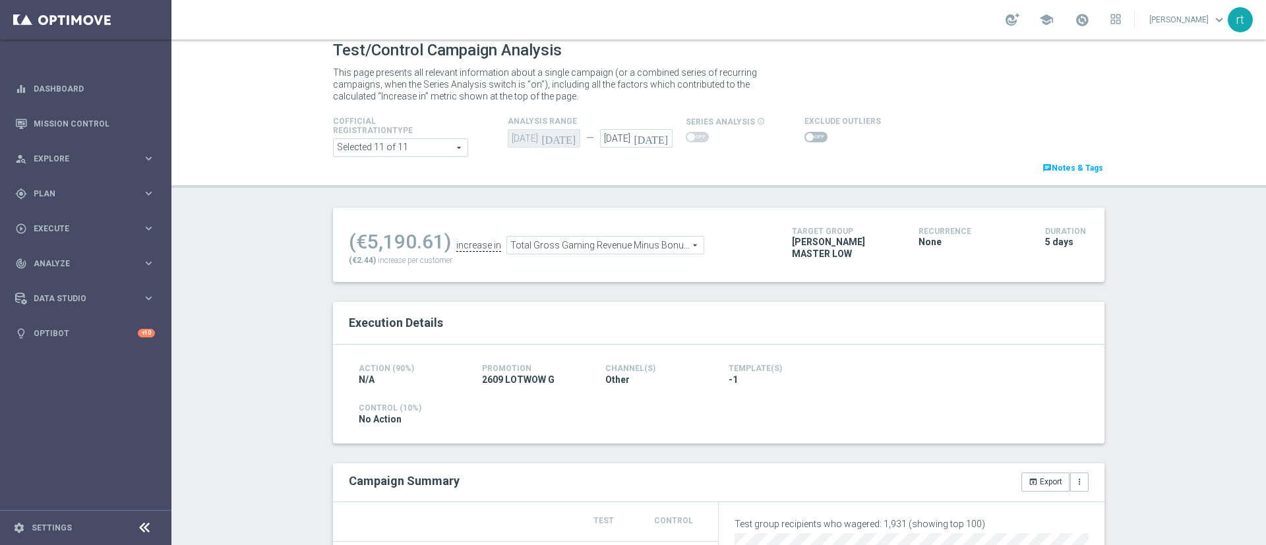
click at [804, 133] on span at bounding box center [815, 137] width 23 height 11
click at [804, 133] on input "checkbox" at bounding box center [815, 137] width 23 height 11
click at [804, 138] on span at bounding box center [815, 137] width 23 height 11
click at [804, 138] on input "checkbox" at bounding box center [815, 137] width 23 height 11
checkbox input "false"
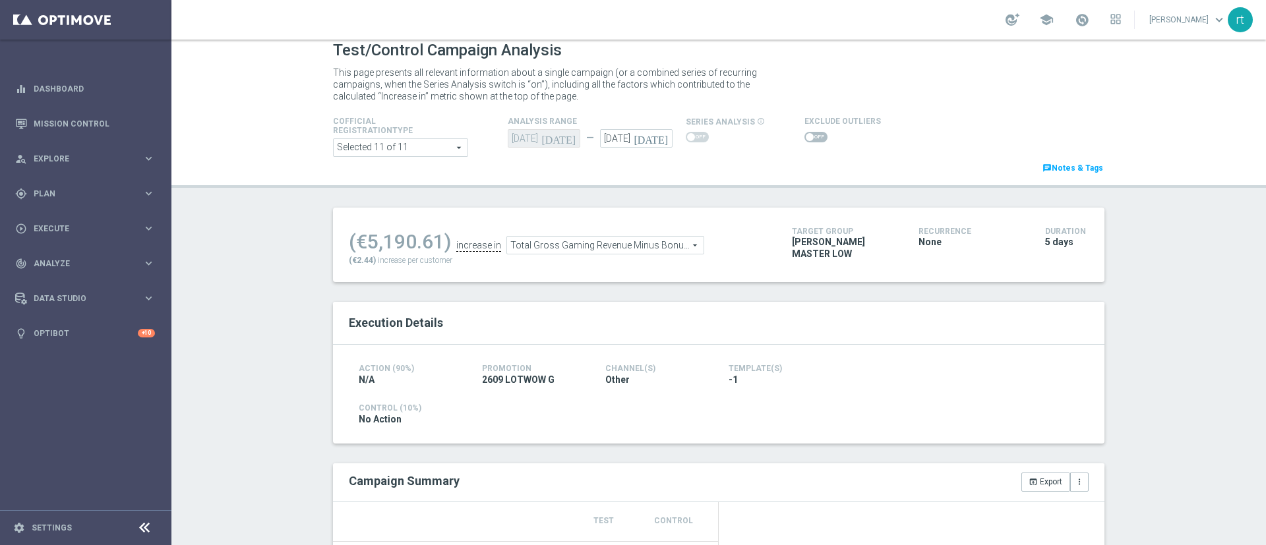
click at [260, 234] on div "Test/Control Campaign Analysis This page presents all relevant information abou…" at bounding box center [718, 293] width 1095 height 506
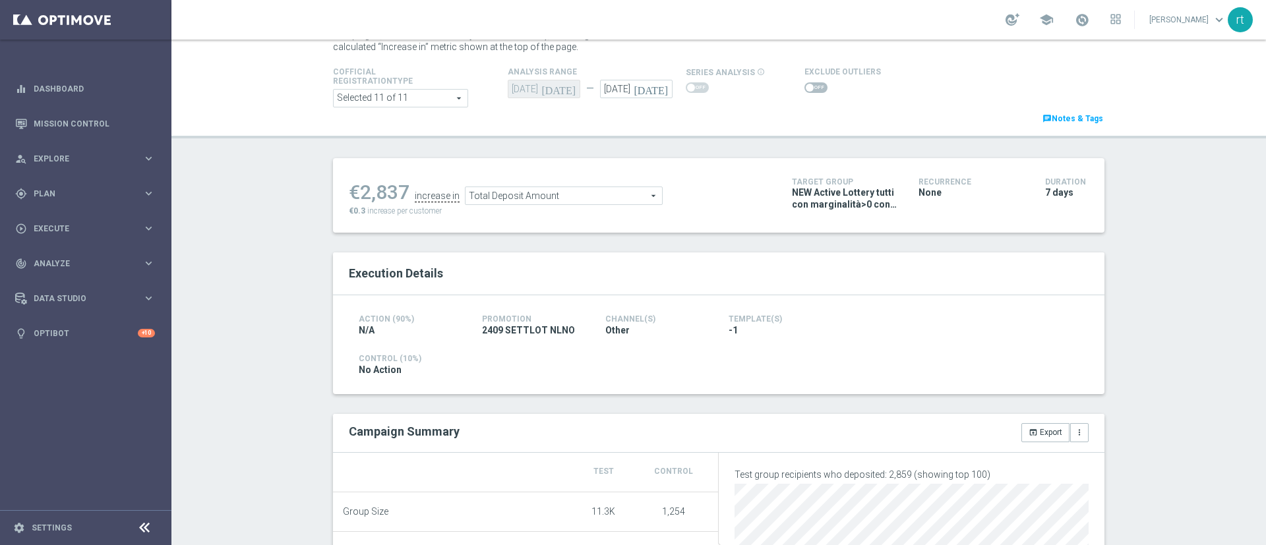
scroll to position [57, 0]
click at [804, 88] on span at bounding box center [815, 90] width 23 height 11
click at [804, 88] on input "checkbox" at bounding box center [815, 90] width 23 height 11
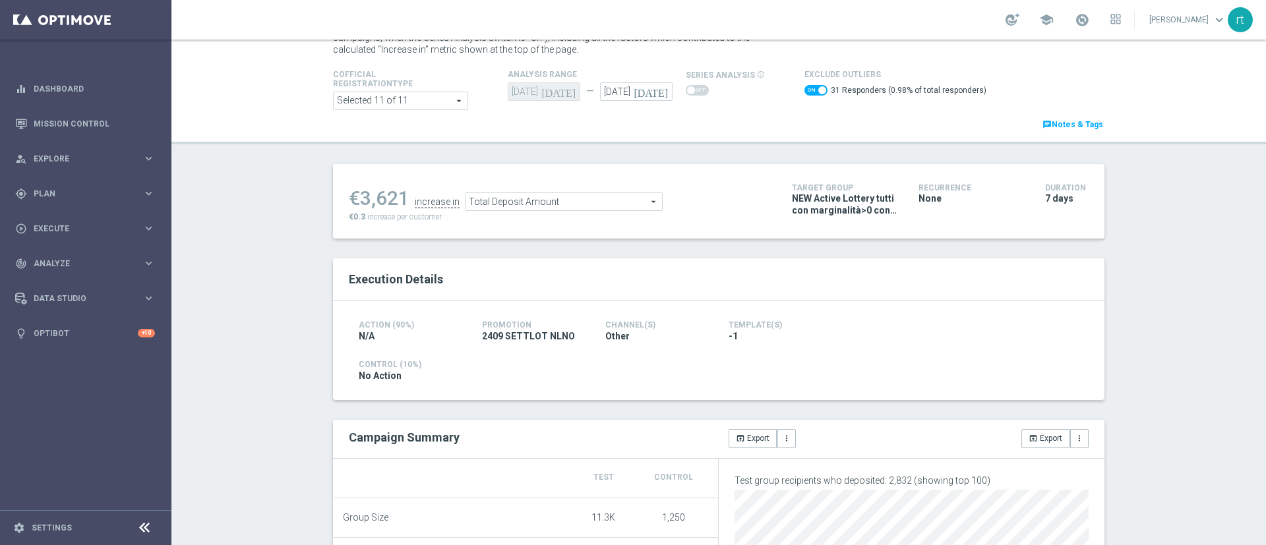
click at [599, 206] on span "Total Deposit Amount" at bounding box center [564, 201] width 196 height 17
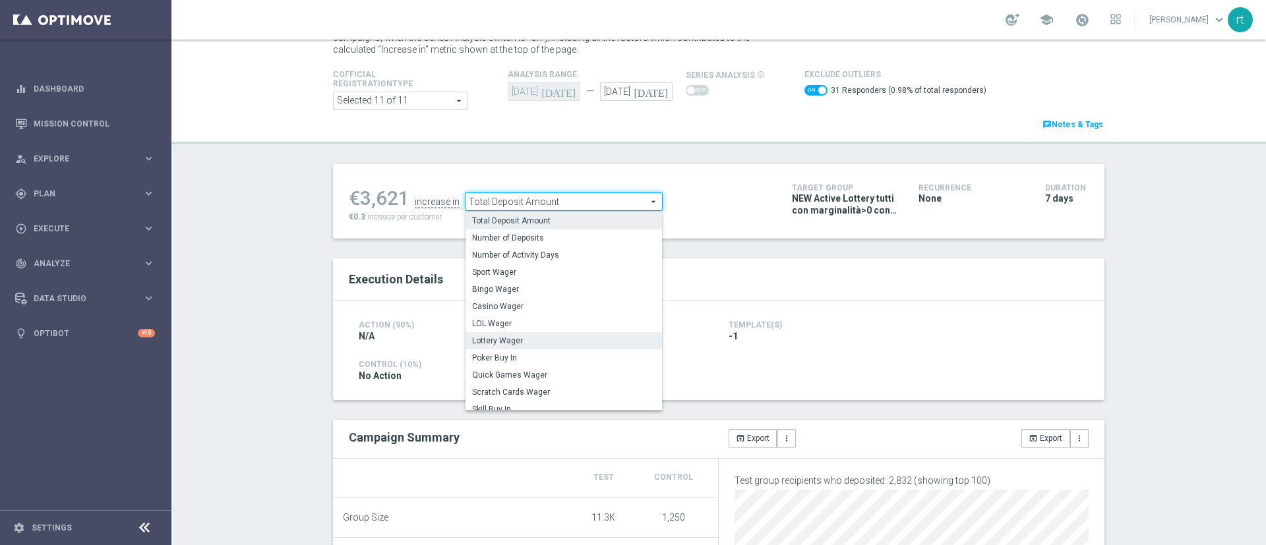
click at [529, 347] on label "Lottery Wager" at bounding box center [564, 340] width 196 height 17
checkbox input "false"
type input "Lottery Wager"
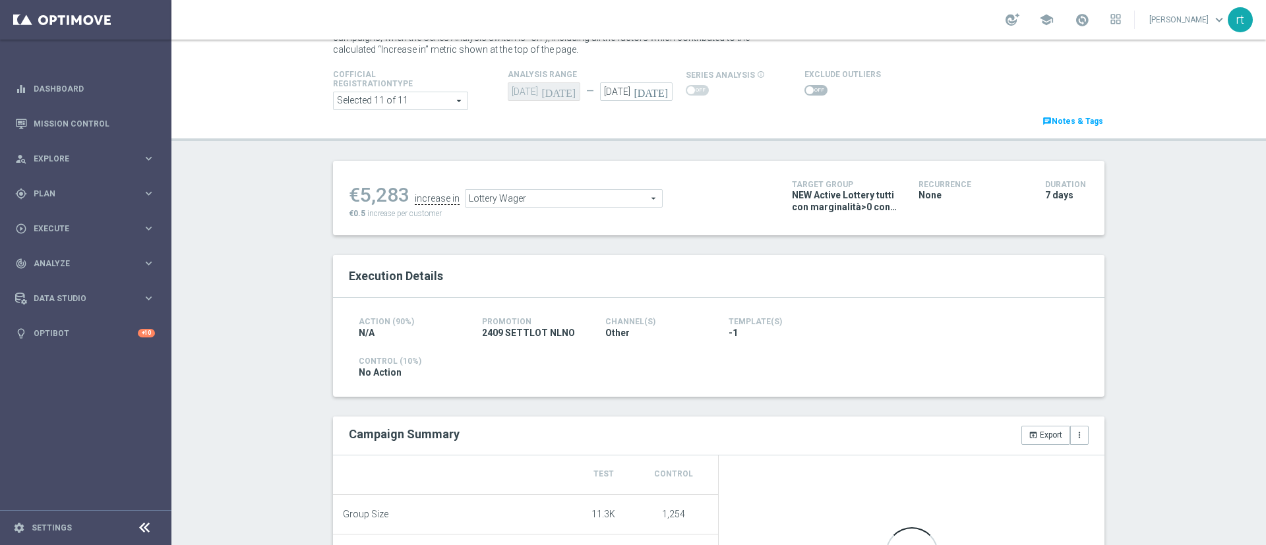
click at [804, 85] on span at bounding box center [815, 90] width 23 height 11
click at [804, 85] on input "checkbox" at bounding box center [815, 90] width 23 height 11
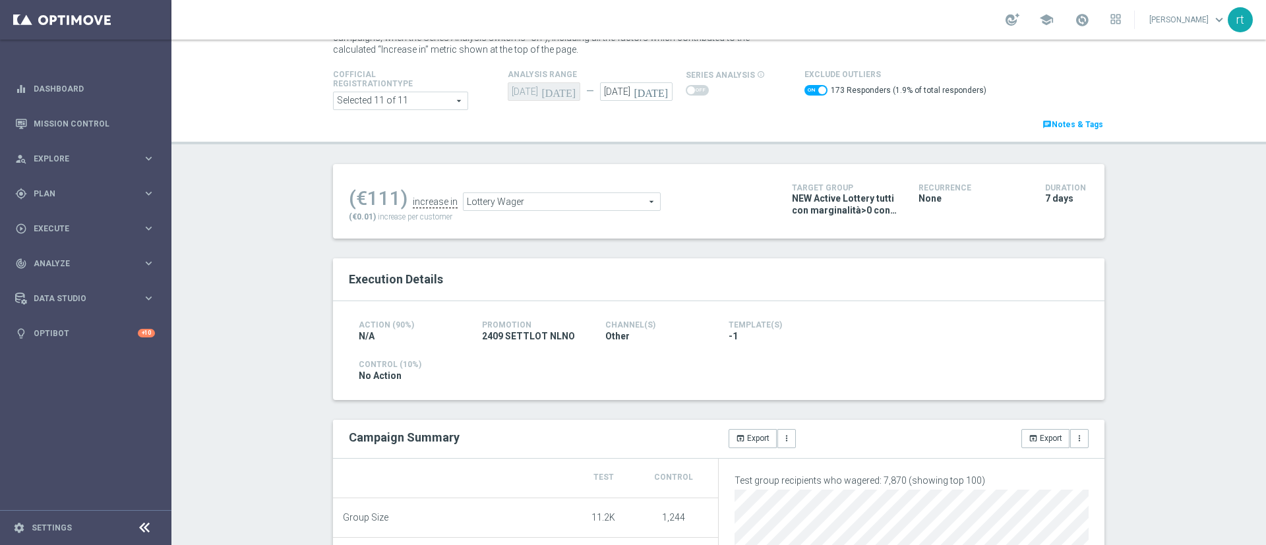
click at [534, 202] on span "Lottery Wager" at bounding box center [562, 201] width 196 height 17
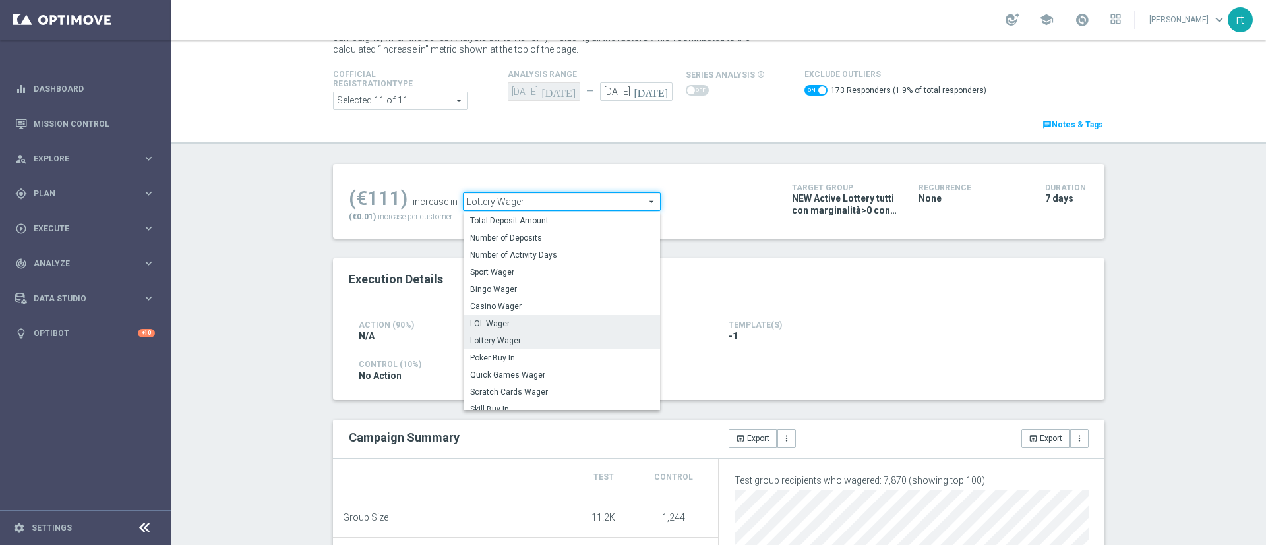
click at [520, 322] on span "LOL Wager" at bounding box center [561, 323] width 183 height 11
checkbox input "false"
type input "LOL Wager"
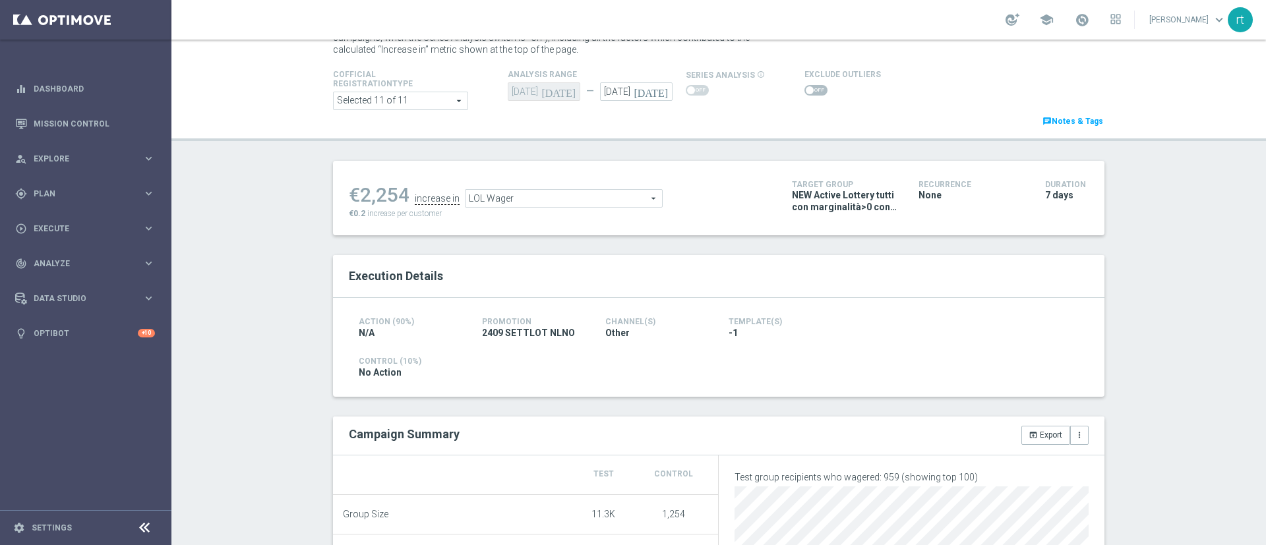
click at [806, 92] on span at bounding box center [815, 90] width 23 height 11
click at [806, 92] on input "checkbox" at bounding box center [815, 90] width 23 height 11
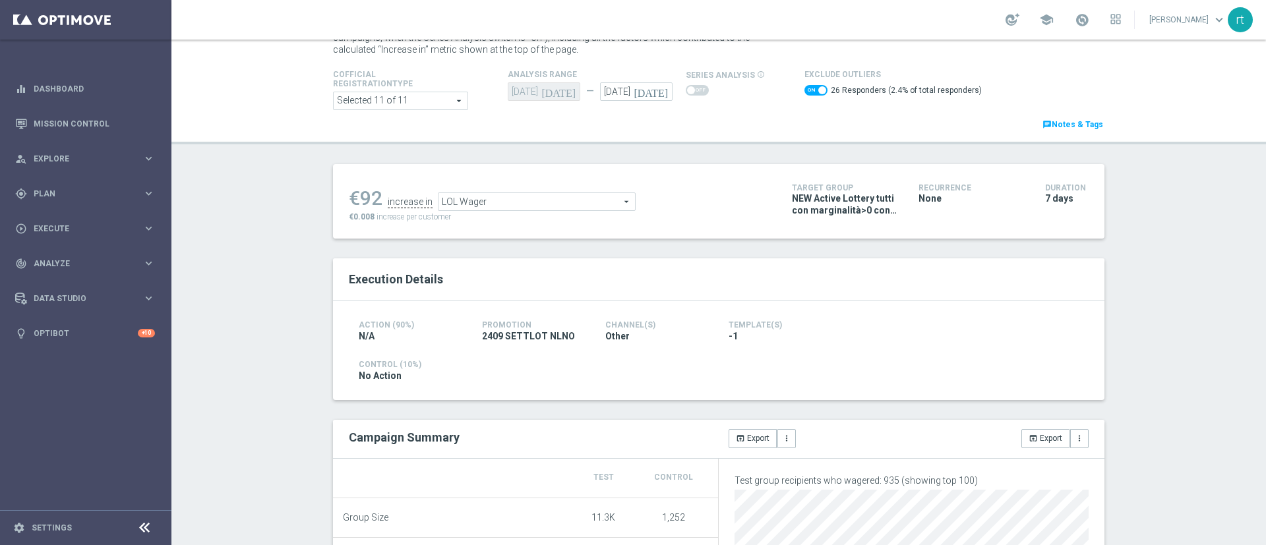
click at [804, 89] on span at bounding box center [815, 90] width 23 height 11
click at [804, 89] on input "checkbox" at bounding box center [815, 90] width 23 height 11
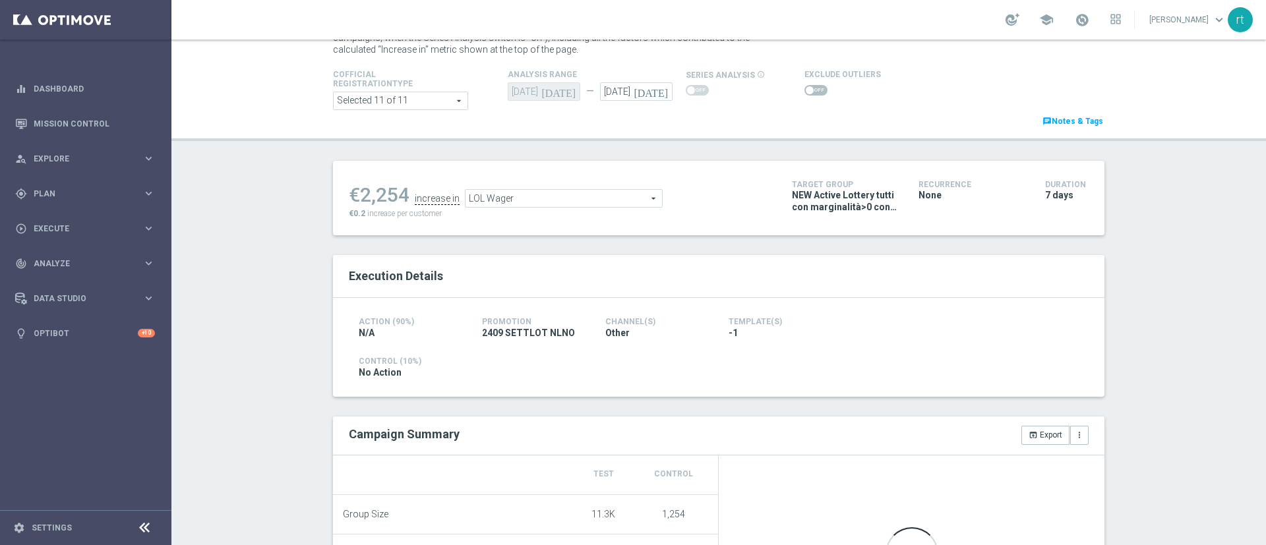
click at [815, 90] on input "checkbox" at bounding box center [815, 90] width 23 height 11
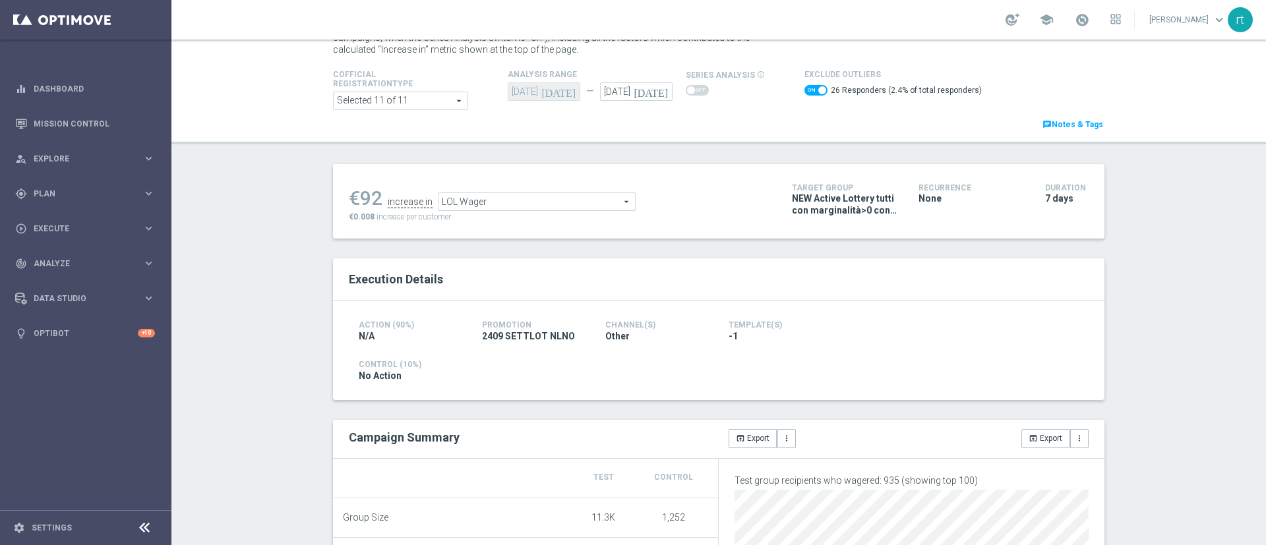
click at [446, 208] on span "LOL Wager" at bounding box center [536, 201] width 196 height 17
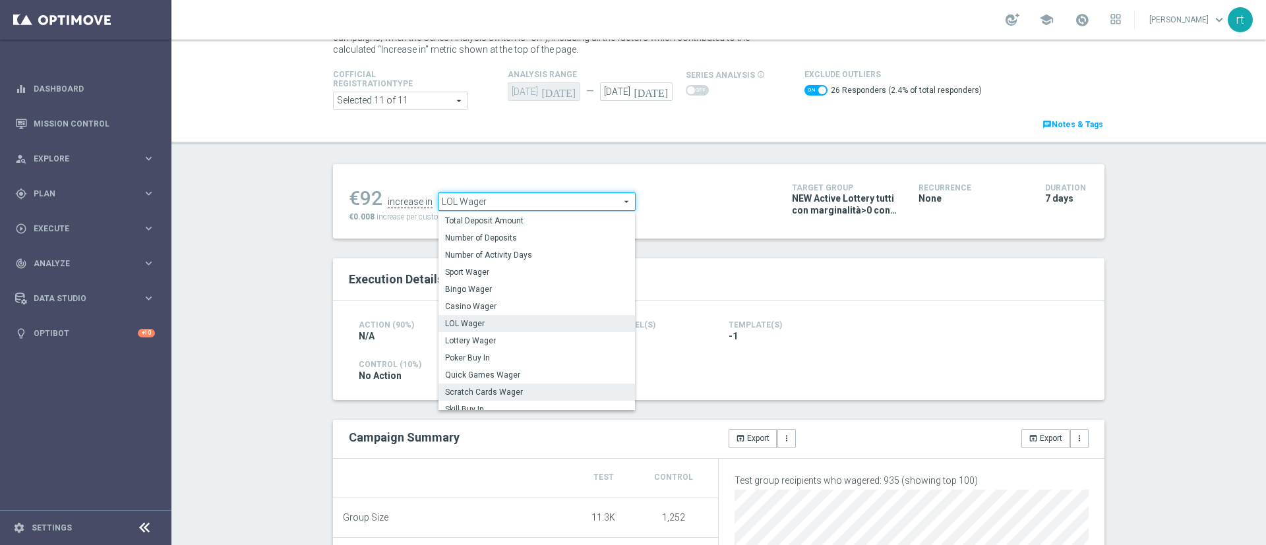
click at [478, 394] on span "Scratch Cards Wager" at bounding box center [536, 392] width 183 height 11
checkbox input "false"
type input "Scratch Cards Wager"
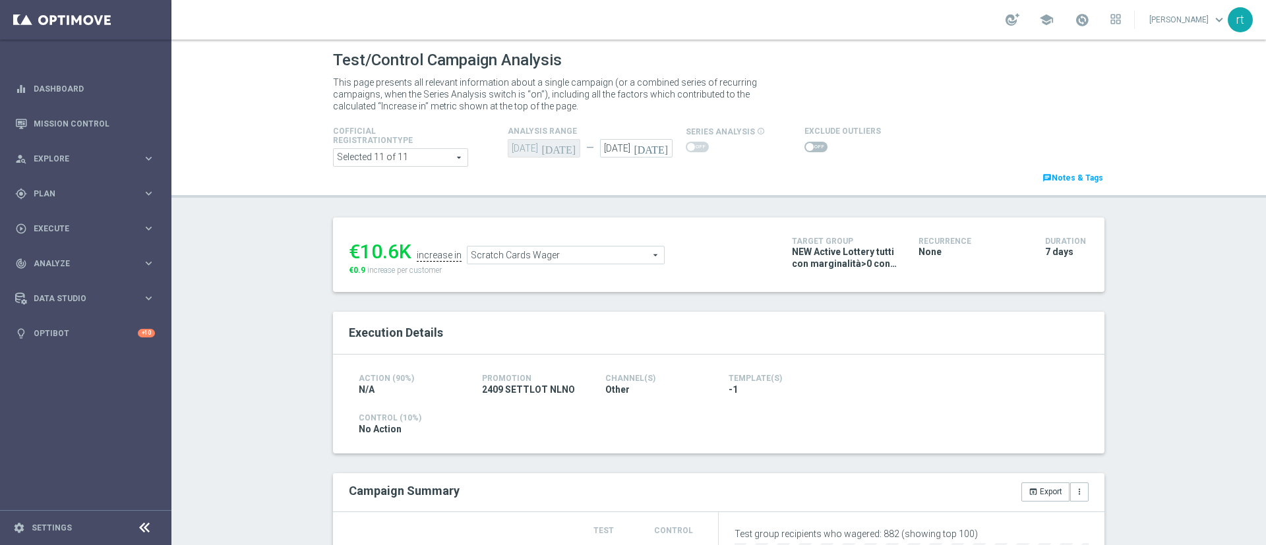
click at [811, 149] on span at bounding box center [815, 147] width 23 height 11
click at [811, 149] on input "checkbox" at bounding box center [815, 147] width 23 height 11
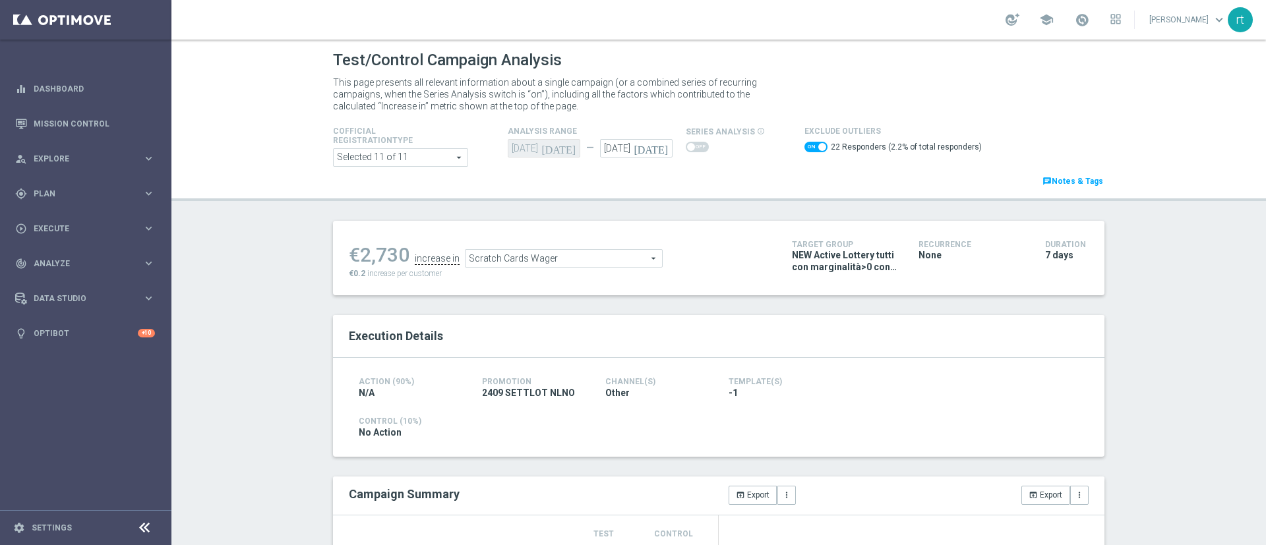
click at [532, 258] on span "Scratch Cards Wager" at bounding box center [564, 258] width 196 height 17
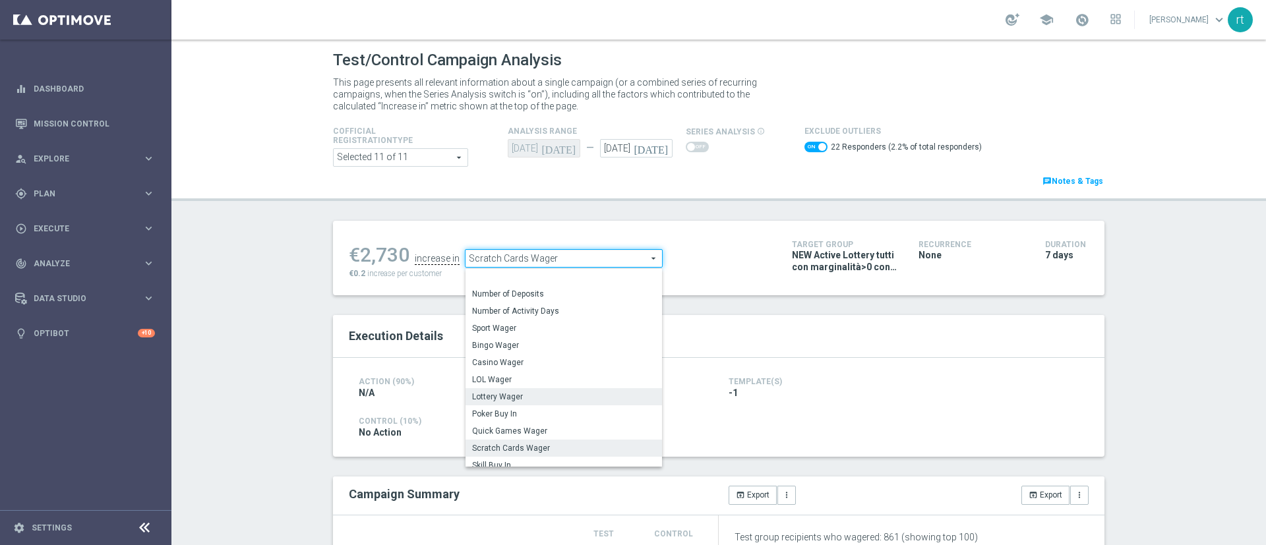
scroll to position [206, 0]
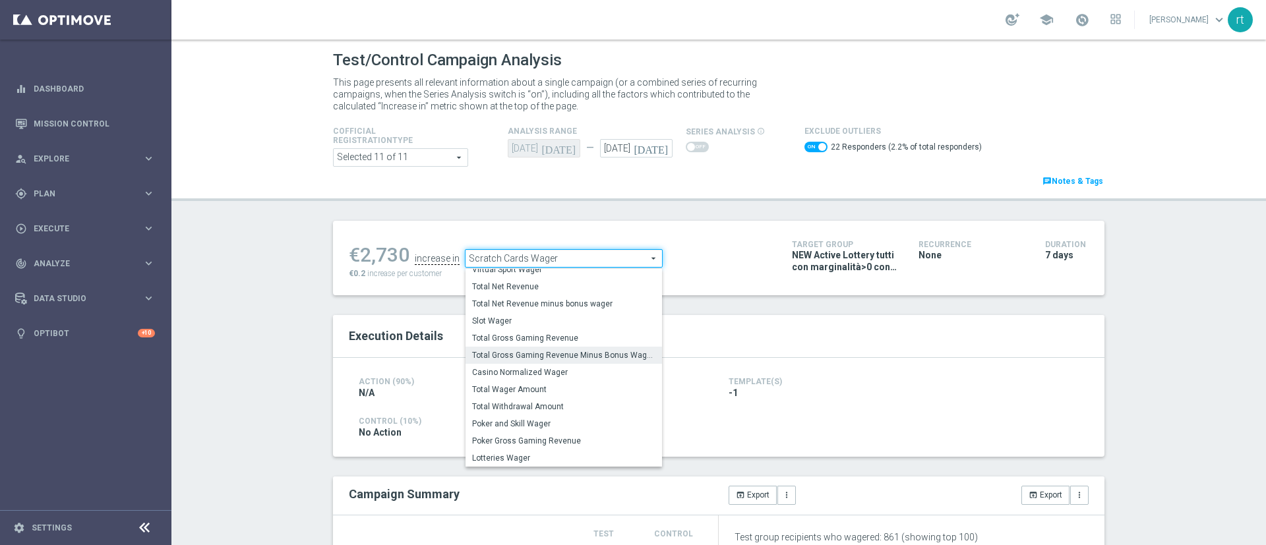
click at [542, 349] on label "Total Gross Gaming Revenue Minus Bonus Wagared" at bounding box center [564, 355] width 196 height 17
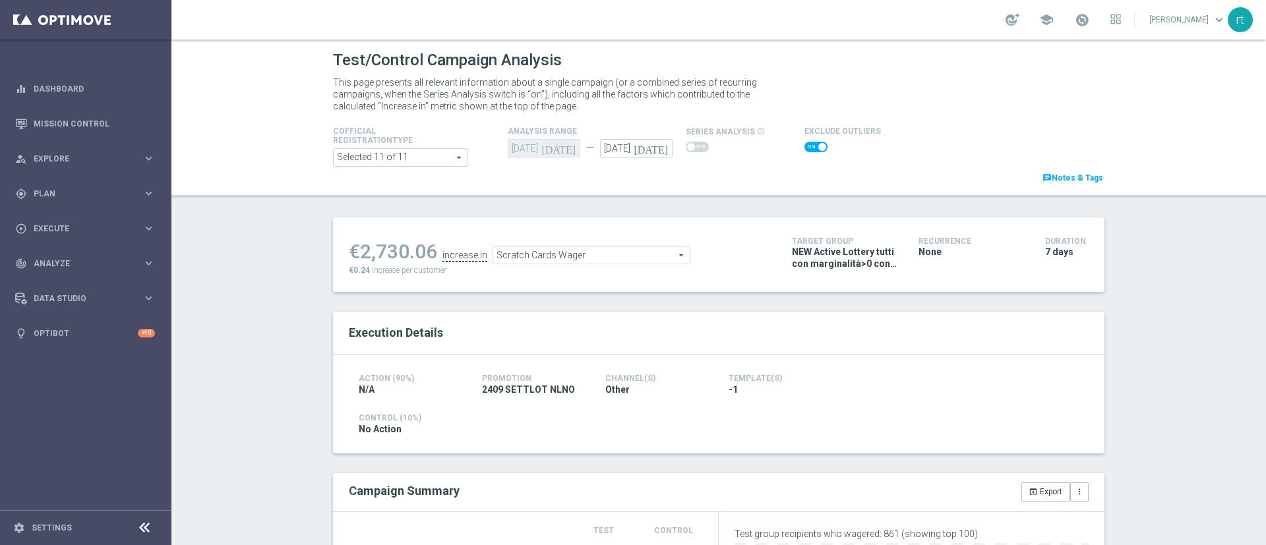
checkbox input "false"
type input "Total Gross Gaming Revenue Minus Bonus Wagared"
click at [806, 144] on span at bounding box center [815, 147] width 23 height 11
click at [806, 144] on input "checkbox" at bounding box center [815, 147] width 23 height 11
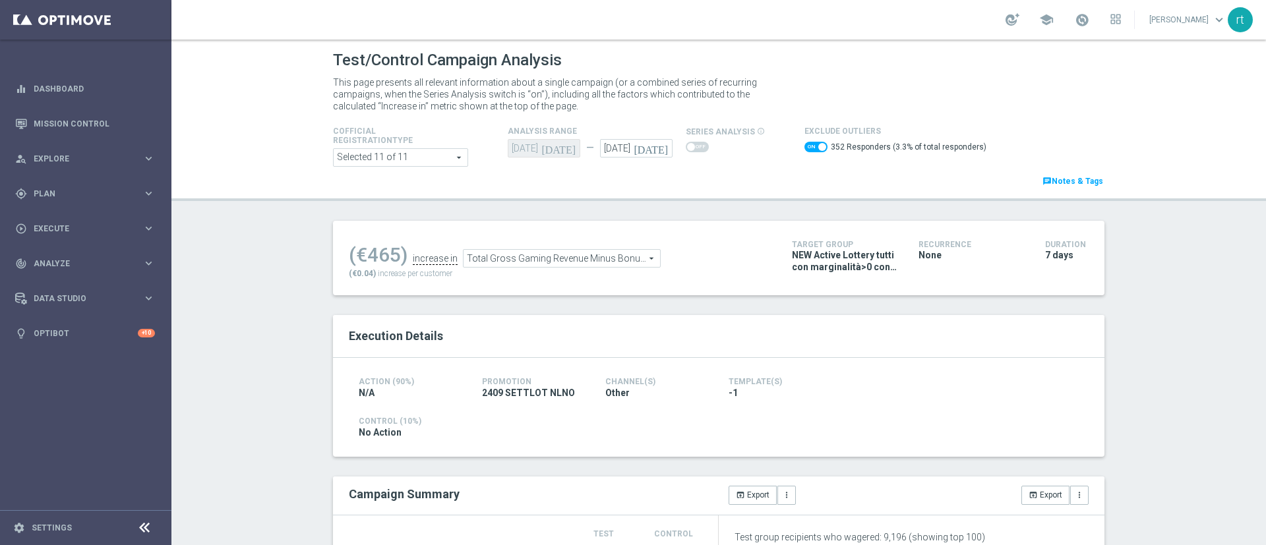
click at [804, 142] on span at bounding box center [815, 147] width 23 height 11
click at [804, 142] on input "checkbox" at bounding box center [815, 147] width 23 height 11
checkbox input "false"
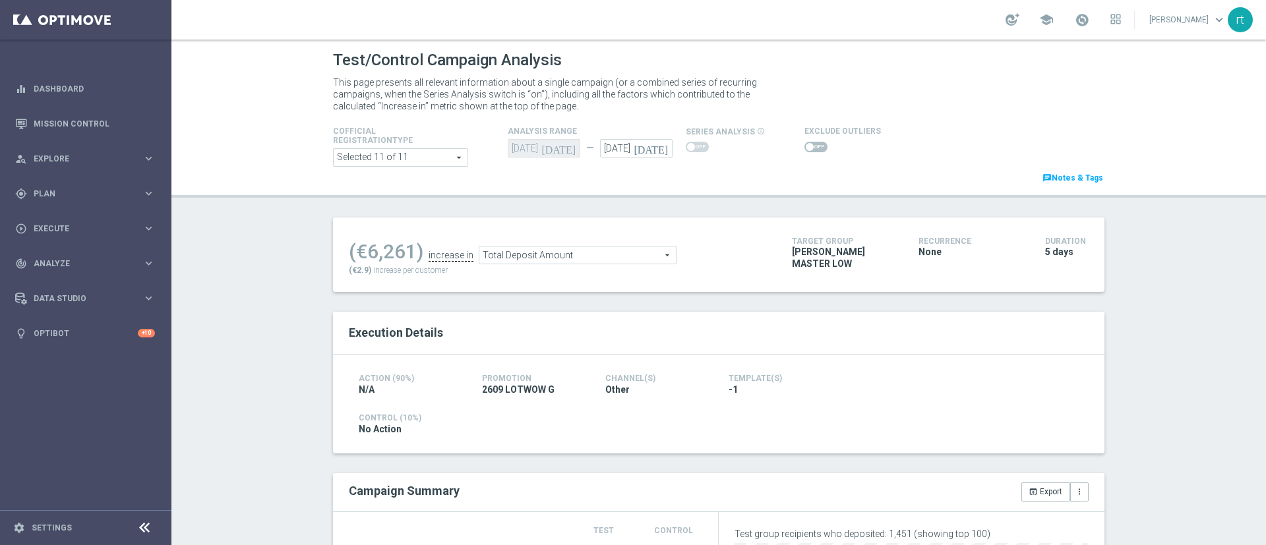
click at [562, 255] on span "Total Deposit Amount" at bounding box center [577, 255] width 196 height 17
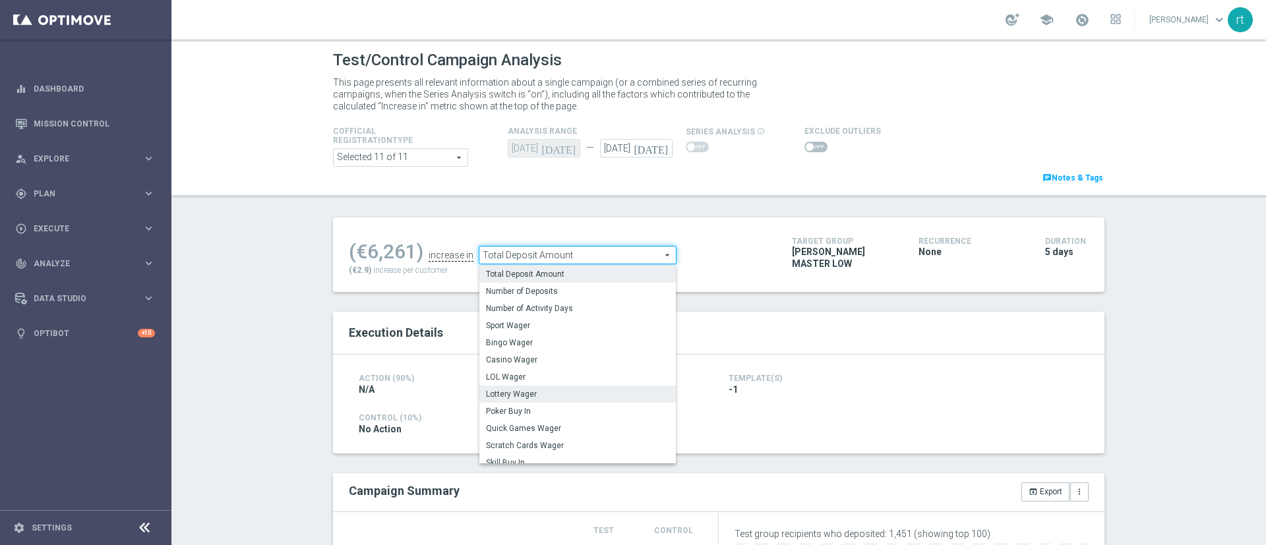
click at [515, 398] on span "Lottery Wager" at bounding box center [577, 394] width 183 height 11
type input "Lottery Wager"
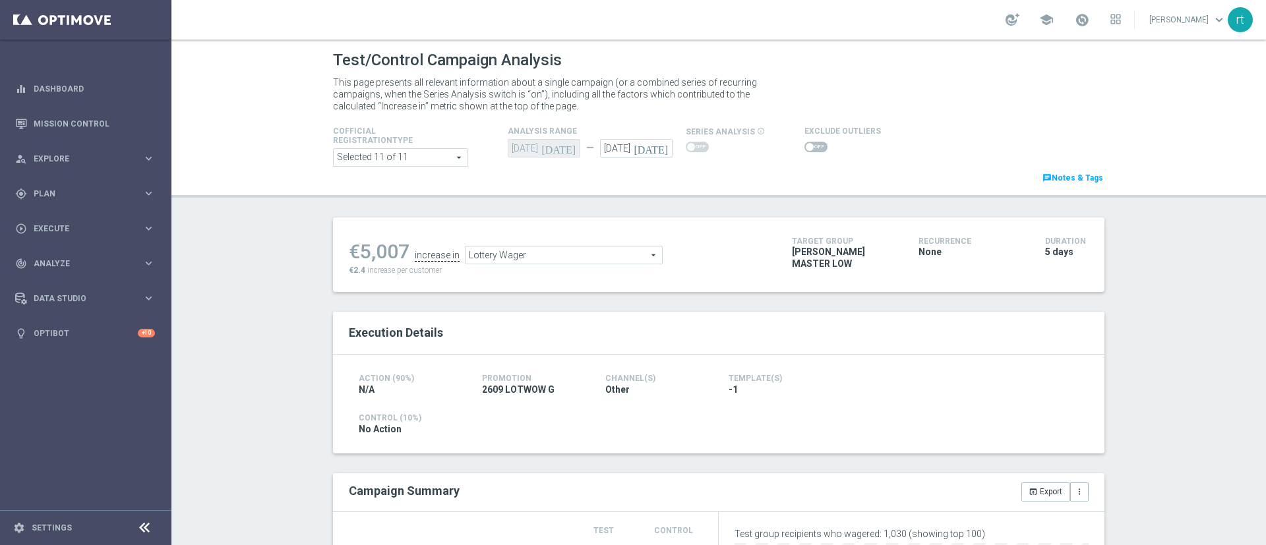
click at [805, 148] on span at bounding box center [815, 147] width 23 height 11
click at [805, 148] on input "checkbox" at bounding box center [815, 147] width 23 height 11
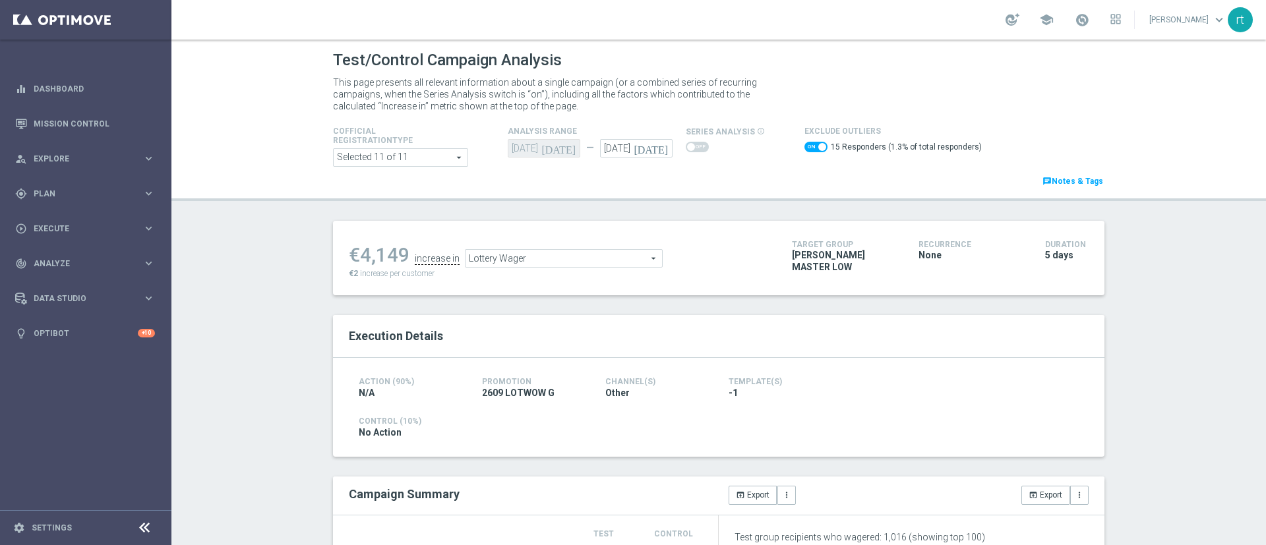
click at [547, 247] on ul "€4,149 increase in Lottery Wager Lottery Wager arrow_drop_down search" at bounding box center [561, 252] width 430 height 31
click at [533, 256] on span "Lottery Wager" at bounding box center [564, 258] width 196 height 17
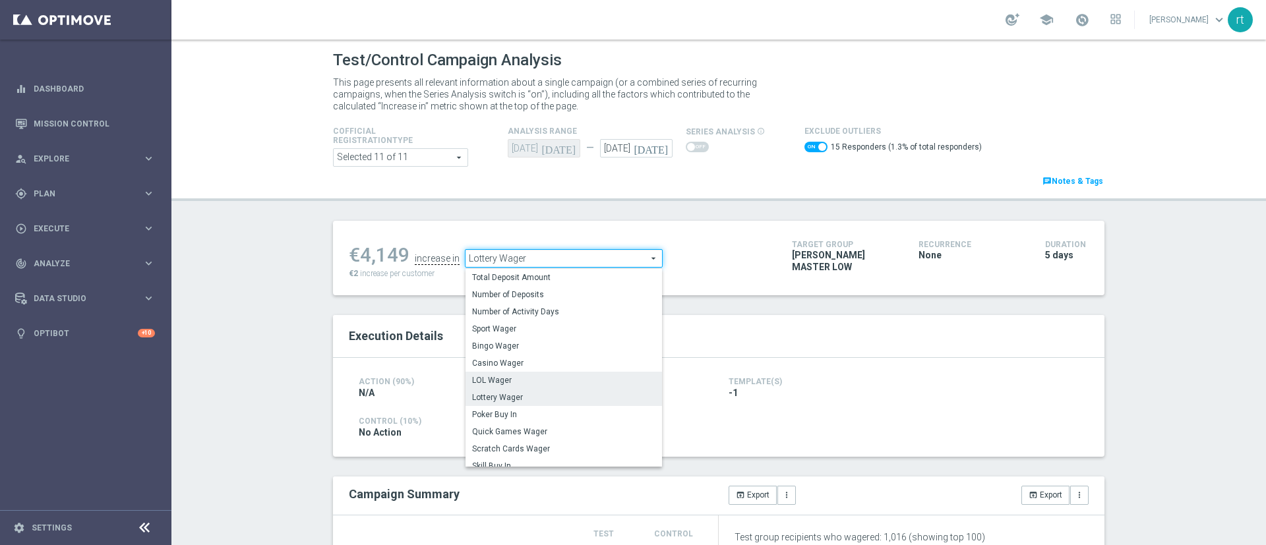
click at [508, 375] on label "LOL Wager" at bounding box center [564, 380] width 196 height 17
checkbox input "false"
type input "LOL Wager"
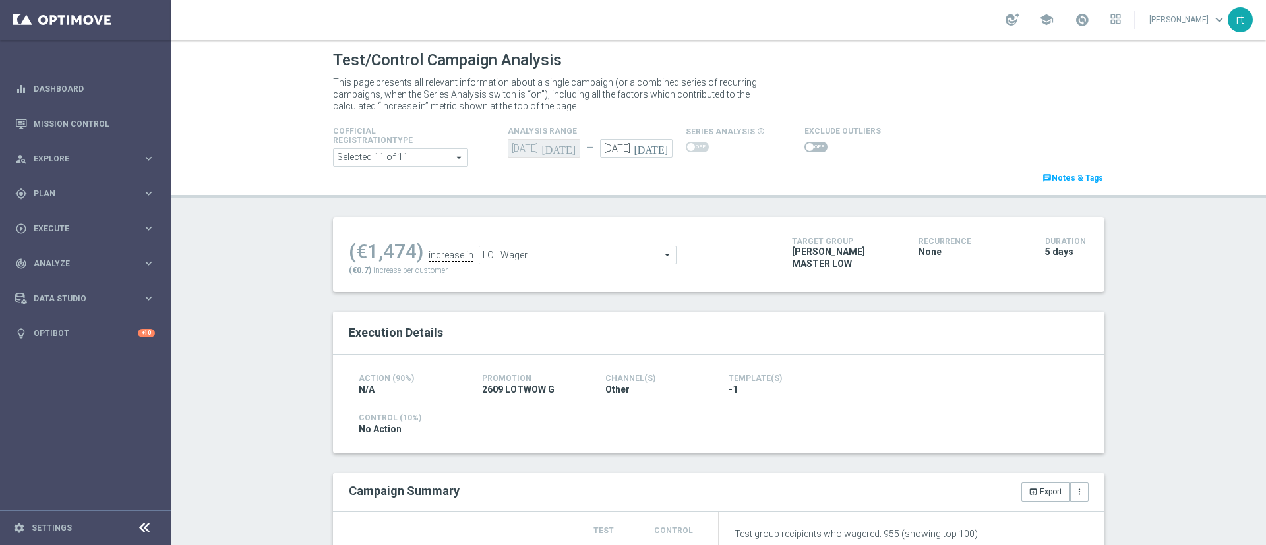
click at [804, 150] on span at bounding box center [815, 147] width 23 height 11
click at [804, 150] on input "checkbox" at bounding box center [815, 147] width 23 height 11
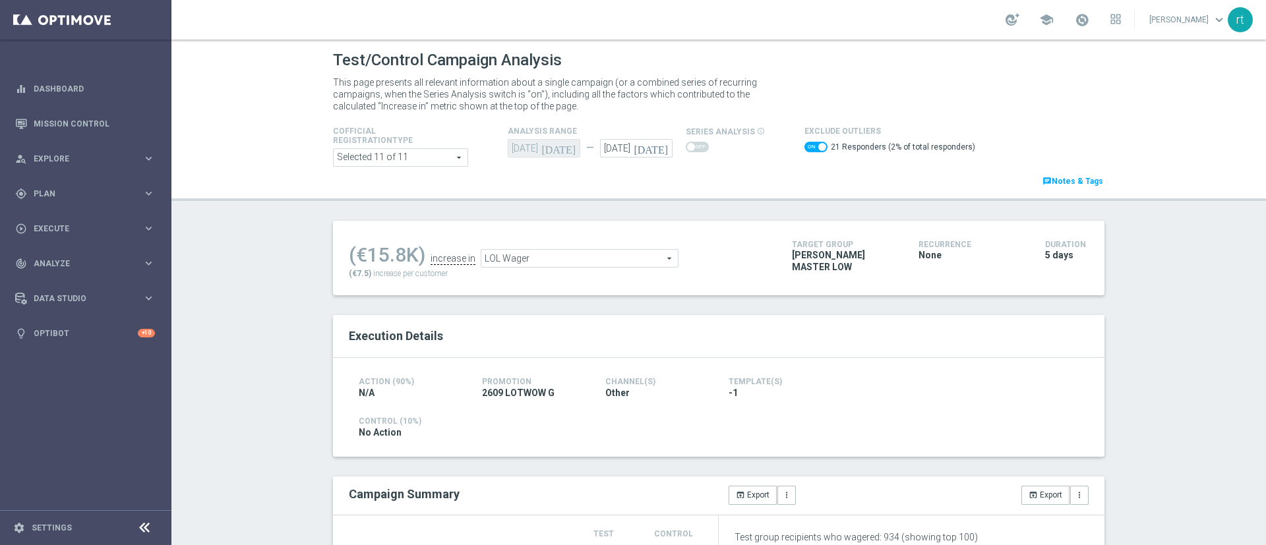
click at [535, 260] on span "LOL Wager" at bounding box center [579, 258] width 196 height 17
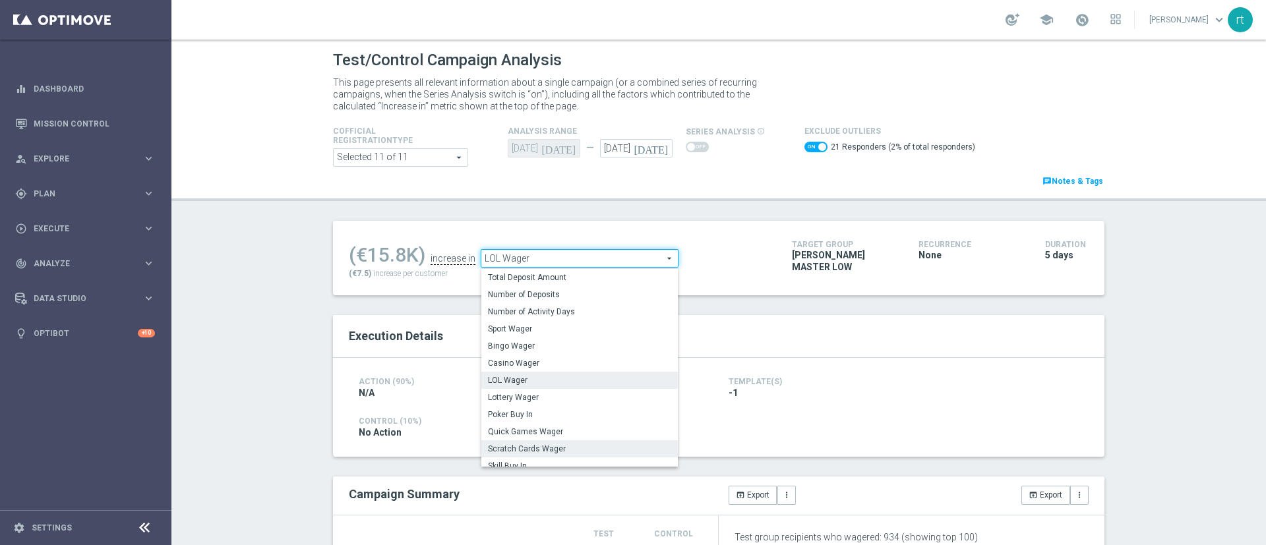
click at [544, 445] on span "Scratch Cards Wager" at bounding box center [579, 449] width 183 height 11
checkbox input "false"
type input "Scratch Cards Wager"
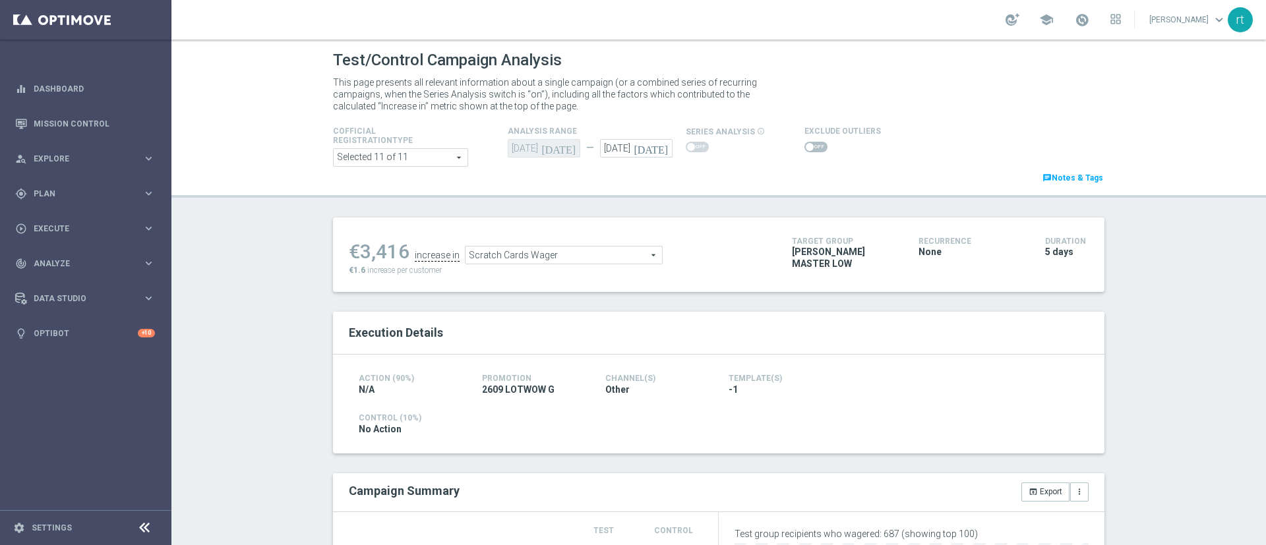
click at [806, 147] on span at bounding box center [810, 147] width 8 height 8
click at [804, 147] on input "checkbox" at bounding box center [815, 147] width 23 height 11
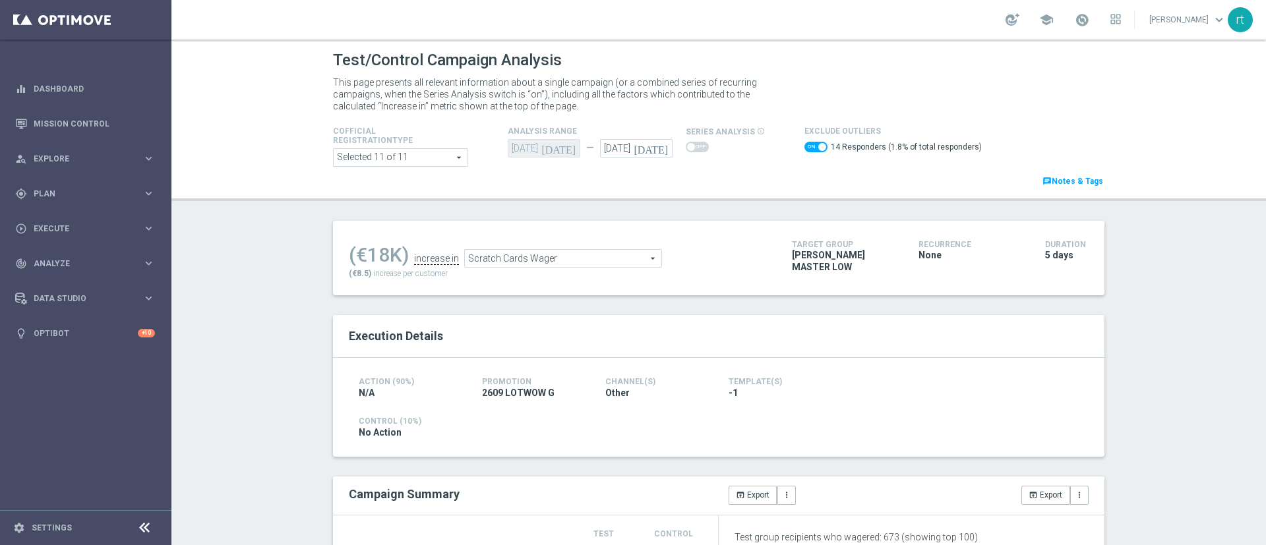
click at [507, 255] on span "Scratch Cards Wager" at bounding box center [563, 258] width 196 height 17
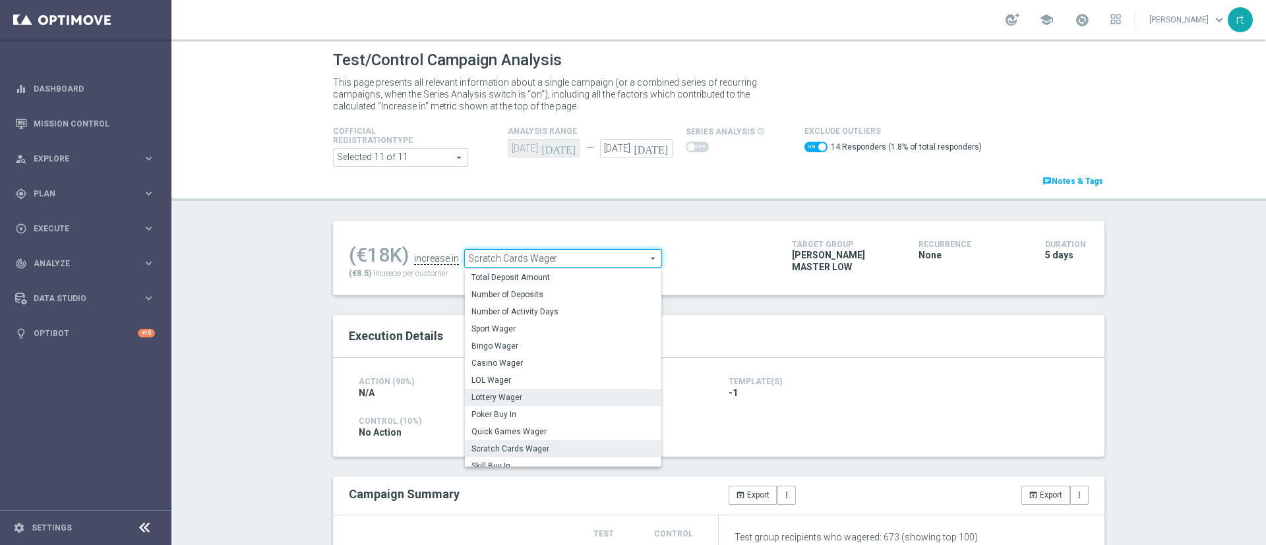
click at [506, 391] on label "Lottery Wager" at bounding box center [563, 397] width 196 height 17
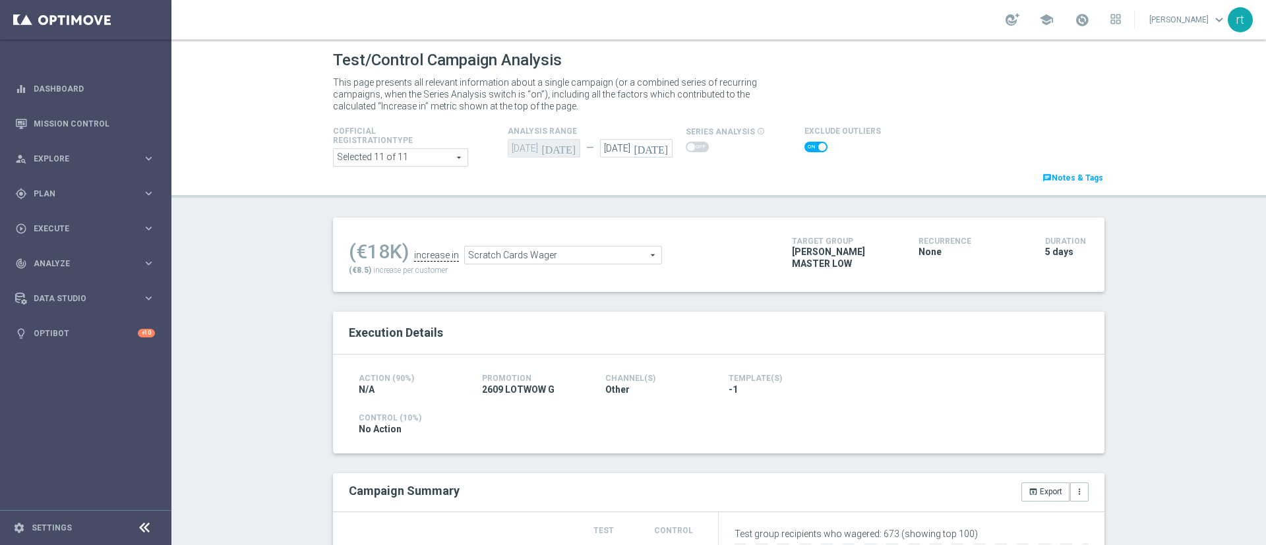
checkbox input "false"
type input "Lottery Wager"
